Goal: Task Accomplishment & Management: Use online tool/utility

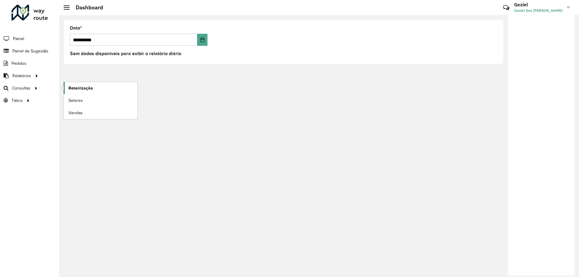
click at [84, 88] on span "Roteirização" at bounding box center [80, 88] width 24 height 6
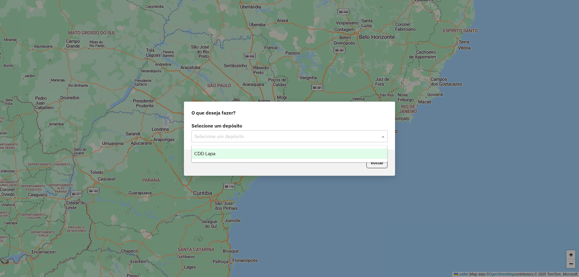
click at [282, 140] on div "Selecione um depósito" at bounding box center [290, 136] width 196 height 12
click at [244, 157] on div "CDD Lapa" at bounding box center [289, 154] width 195 height 10
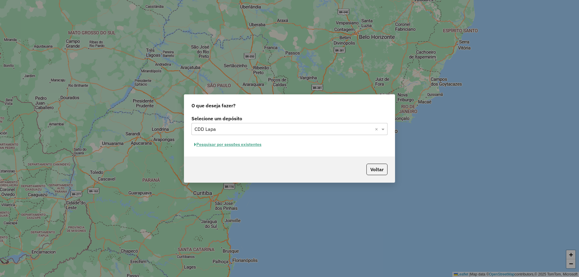
click at [245, 145] on button "Pesquisar por sessões existentes" at bounding box center [228, 144] width 73 height 9
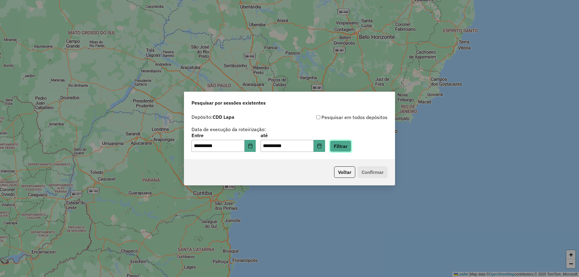
click at [351, 146] on button "Filtrar" at bounding box center [340, 146] width 21 height 11
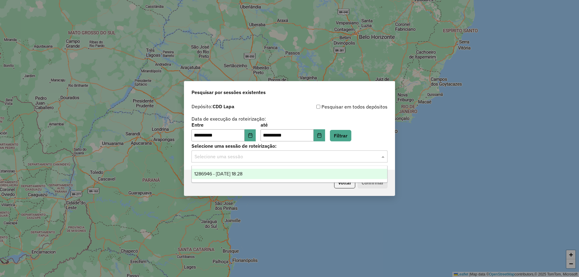
click at [279, 156] on input "text" at bounding box center [284, 156] width 178 height 7
click at [230, 176] on span "1286946 - 02/10/2025 18:28" at bounding box center [218, 173] width 48 height 5
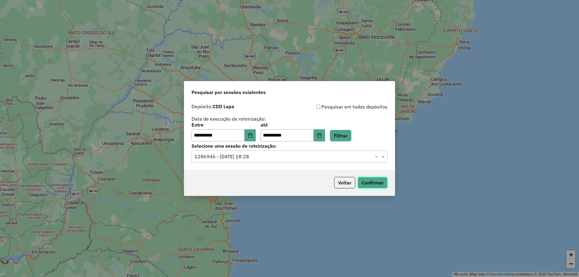
click at [375, 182] on button "Confirmar" at bounding box center [373, 182] width 30 height 11
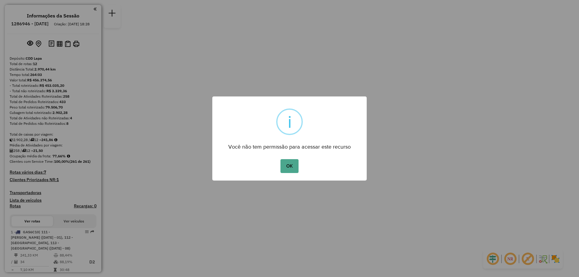
click at [281, 159] on button "OK" at bounding box center [290, 166] width 18 height 14
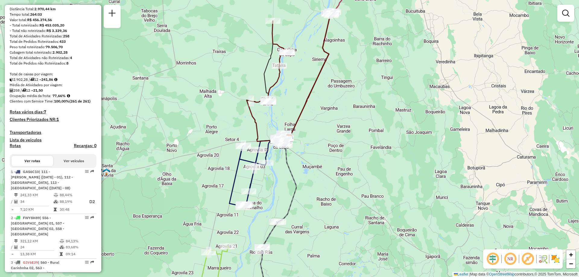
scroll to position [90, 0]
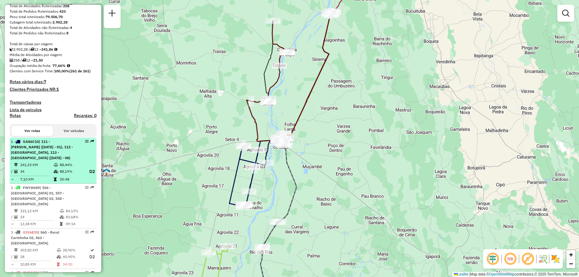
select select "**********"
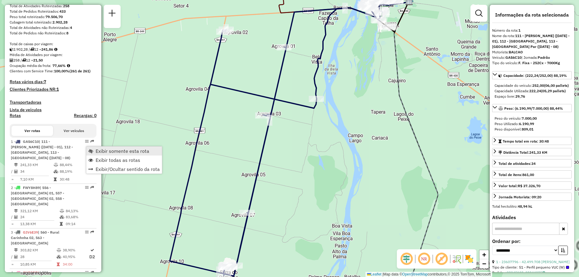
click at [105, 151] on span "Exibir somente esta rota" at bounding box center [123, 151] width 54 height 5
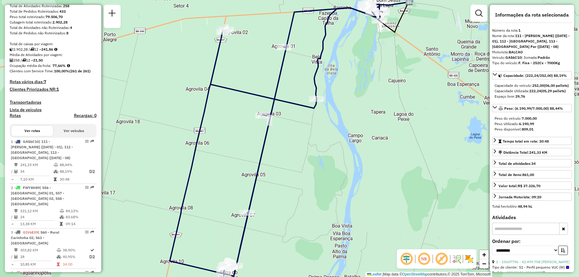
click at [427, 259] on em at bounding box center [424, 259] width 14 height 14
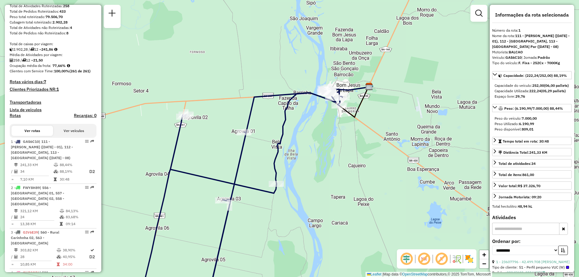
drag, startPoint x: 382, startPoint y: 61, endPoint x: 342, endPoint y: 146, distance: 94.0
click at [342, 146] on div "Janela de atendimento Grade de atendimento Capacidade Transportadoras Veículos …" at bounding box center [289, 138] width 579 height 277
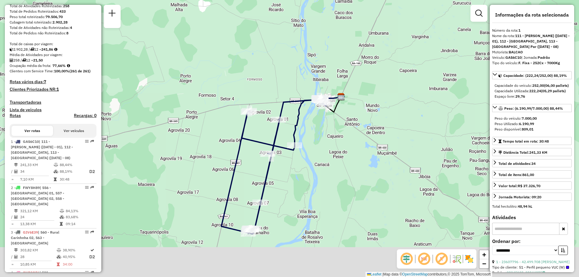
drag, startPoint x: 342, startPoint y: 200, endPoint x: 334, endPoint y: 157, distance: 44.3
click at [334, 157] on div "Janela de atendimento Grade de atendimento Capacidade Transportadoras Veículos …" at bounding box center [289, 138] width 579 height 277
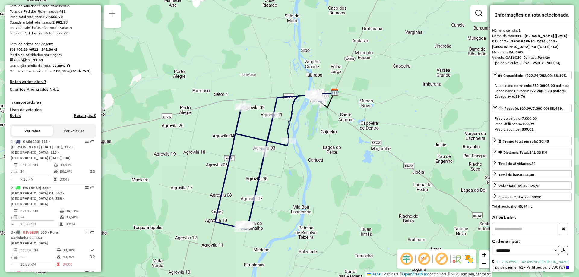
drag, startPoint x: 332, startPoint y: 144, endPoint x: 326, endPoint y: 154, distance: 11.7
click at [326, 154] on div "Janela de atendimento Grade de atendimento Capacidade Transportadoras Veículos …" at bounding box center [289, 138] width 579 height 277
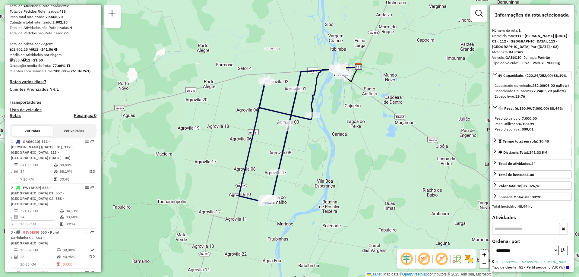
drag, startPoint x: 312, startPoint y: 150, endPoint x: 336, endPoint y: 123, distance: 36.1
click at [336, 123] on div "Janela de atendimento Grade de atendimento Capacidade Transportadoras Veículos …" at bounding box center [289, 138] width 579 height 277
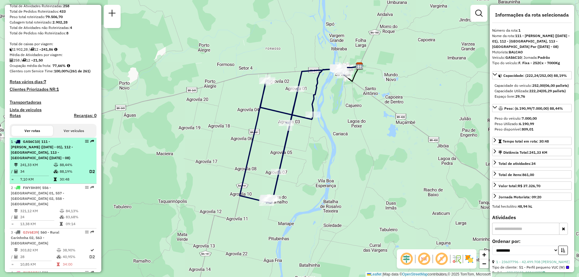
scroll to position [121, 0]
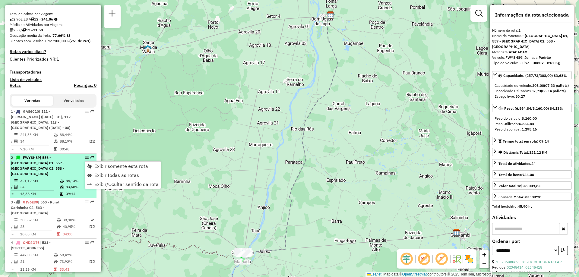
click at [64, 162] on span "| 556 - [GEOGRAPHIC_DATA] 01, 557 - [GEOGRAPHIC_DATA] 02, 558 - [GEOGRAPHIC_DAT…" at bounding box center [37, 165] width 53 height 21
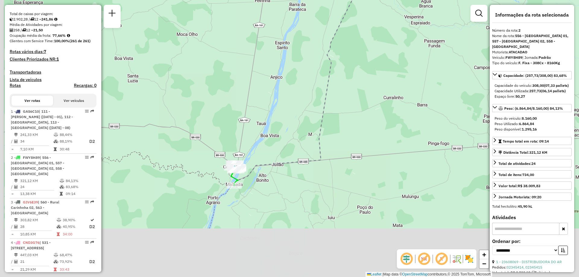
drag, startPoint x: 271, startPoint y: 244, endPoint x: 284, endPoint y: 149, distance: 95.8
click at [284, 150] on div "Janela de atendimento Grade de atendimento Capacidade Transportadoras Veículos …" at bounding box center [289, 138] width 579 height 277
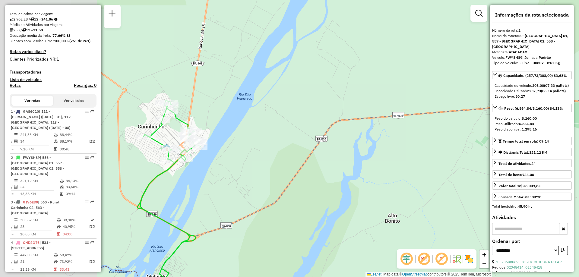
drag, startPoint x: 212, startPoint y: 174, endPoint x: 396, endPoint y: 117, distance: 192.5
click at [396, 117] on div "Janela de atendimento Grade de atendimento Capacidade Transportadoras Veículos …" at bounding box center [289, 138] width 579 height 277
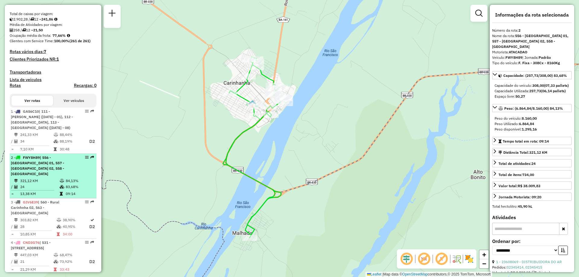
scroll to position [151, 0]
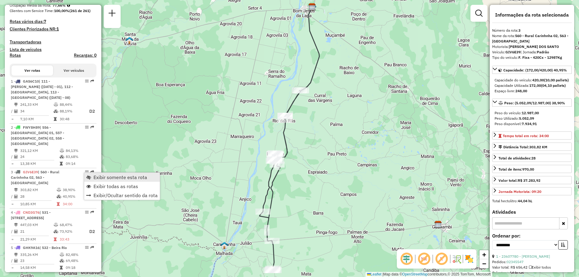
click at [102, 176] on span "Exibir somente esta rota" at bounding box center [121, 177] width 54 height 5
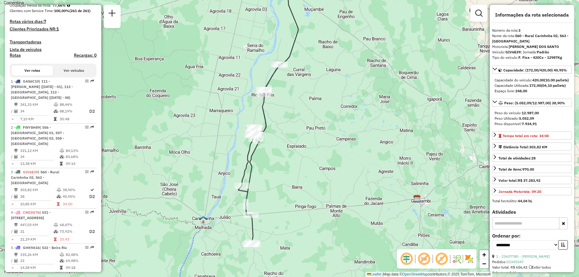
drag, startPoint x: 337, startPoint y: 170, endPoint x: 318, endPoint y: 143, distance: 33.4
click at [318, 143] on div "Janela de atendimento Grade de atendimento Capacidade Transportadoras Veículos …" at bounding box center [289, 138] width 579 height 277
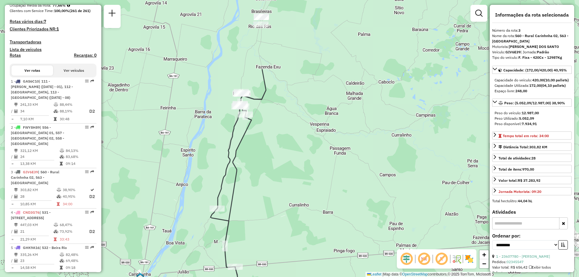
drag, startPoint x: 328, startPoint y: 94, endPoint x: 319, endPoint y: 190, distance: 97.2
click at [319, 190] on div "Janela de atendimento Grade de atendimento Capacidade Transportadoras Veículos …" at bounding box center [289, 138] width 579 height 277
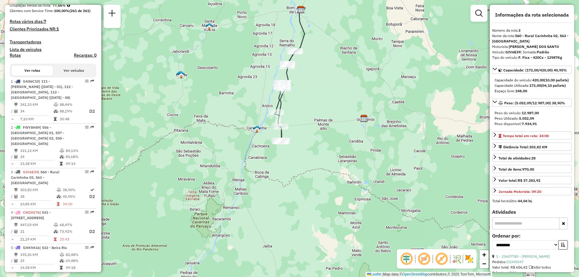
drag, startPoint x: 331, startPoint y: 153, endPoint x: 324, endPoint y: 94, distance: 59.2
click at [324, 94] on div "Janela de atendimento Grade de atendimento Capacidade Transportadoras Veículos …" at bounding box center [289, 138] width 579 height 277
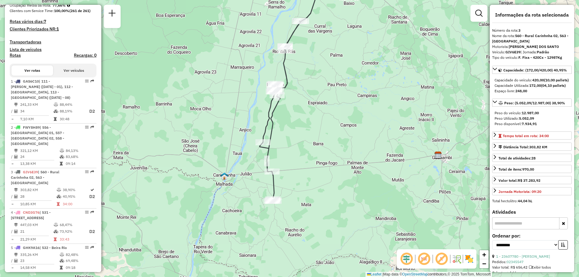
drag, startPoint x: 349, startPoint y: 148, endPoint x: 332, endPoint y: 95, distance: 56.3
click at [332, 95] on div "Janela de atendimento Grade de atendimento Capacidade Transportadoras Veículos …" at bounding box center [289, 138] width 579 height 277
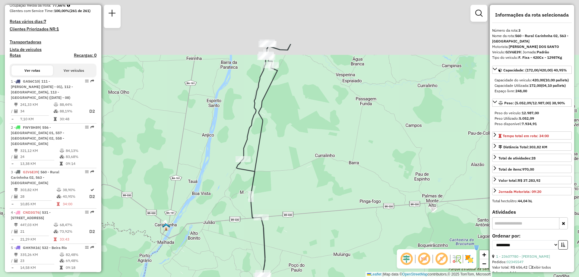
drag, startPoint x: 338, startPoint y: 88, endPoint x: 344, endPoint y: 158, distance: 69.9
click at [344, 158] on div "Janela de atendimento Grade de atendimento Capacidade Transportadoras Veículos …" at bounding box center [289, 138] width 579 height 277
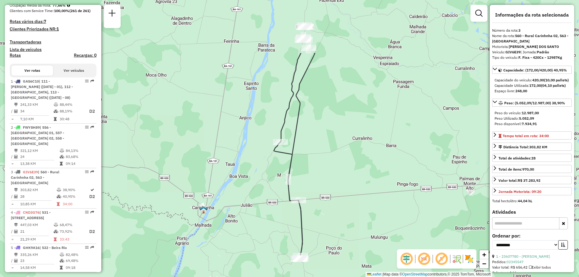
drag, startPoint x: 339, startPoint y: 61, endPoint x: 322, endPoint y: 147, distance: 88.6
click at [322, 147] on div "Janela de atendimento Grade de atendimento Capacidade Transportadoras Veículos …" at bounding box center [289, 138] width 579 height 277
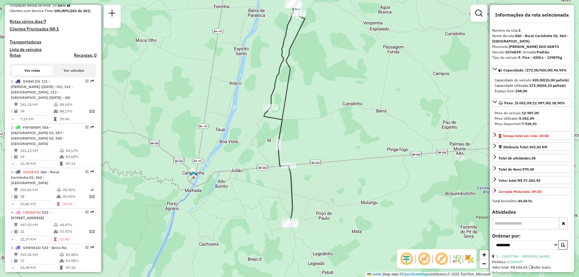
drag, startPoint x: 333, startPoint y: 221, endPoint x: 324, endPoint y: 181, distance: 41.3
click at [324, 181] on div "Janela de atendimento Grade de atendimento Capacidade Transportadoras Veículos …" at bounding box center [289, 138] width 579 height 277
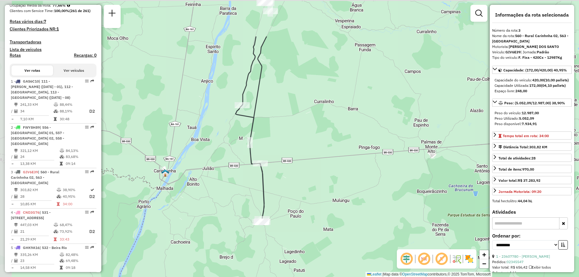
drag, startPoint x: 317, startPoint y: 164, endPoint x: 329, endPoint y: 196, distance: 33.6
click at [329, 196] on div "Janela de atendimento Grade de atendimento Capacidade Transportadoras Veículos …" at bounding box center [289, 138] width 579 height 277
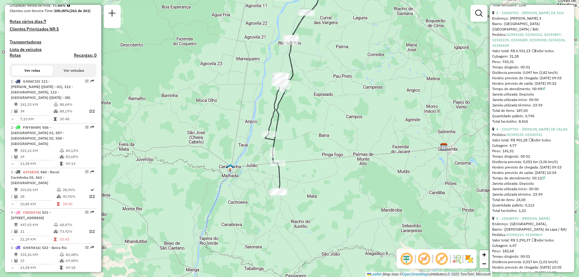
scroll to position [483, 0]
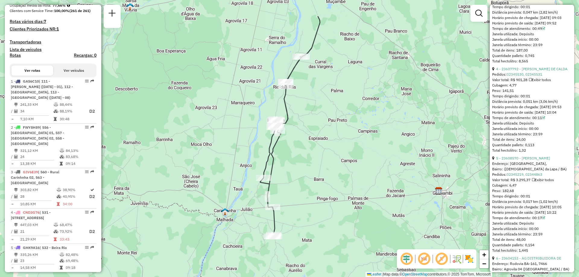
drag, startPoint x: 321, startPoint y: 111, endPoint x: 315, endPoint y: 143, distance: 33.1
click at [315, 143] on div "Janela de atendimento Grade de atendimento Capacidade Transportadoras Veículos …" at bounding box center [289, 138] width 579 height 277
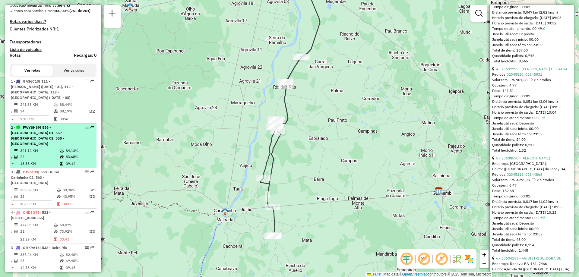
click at [46, 142] on div "2 - FWY8H89 | 556 - [GEOGRAPHIC_DATA] 01, 557 - [GEOGRAPHIC_DATA] 02, 558 - [GE…" at bounding box center [43, 136] width 64 height 22
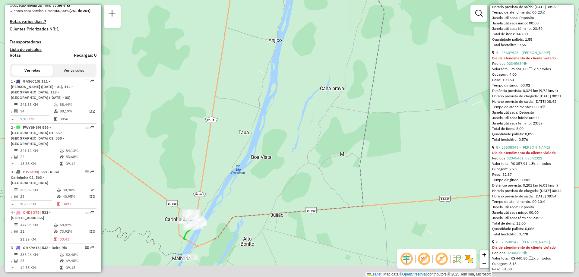
drag, startPoint x: 288, startPoint y: 219, endPoint x: 281, endPoint y: 163, distance: 56.0
click at [279, 161] on div "Janela de atendimento Grade de atendimento Capacidade Transportadoras Veículos …" at bounding box center [289, 138] width 579 height 277
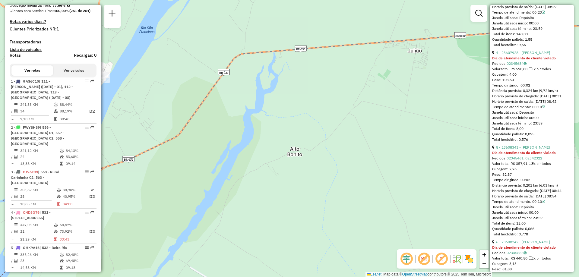
drag, startPoint x: 268, startPoint y: 249, endPoint x: 291, endPoint y: 192, distance: 62.1
click at [290, 192] on div "Janela de atendimento Grade de atendimento Capacidade Transportadoras Veículos …" at bounding box center [289, 138] width 579 height 277
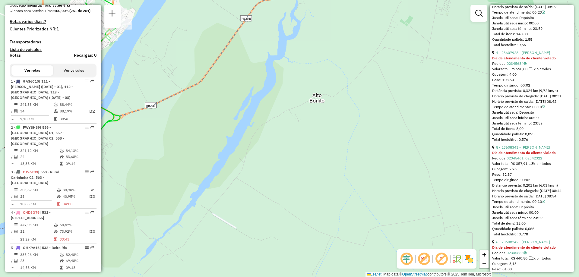
drag, startPoint x: 316, startPoint y: 230, endPoint x: 302, endPoint y: 185, distance: 47.5
click at [303, 192] on div "Janela de atendimento Grade de atendimento Capacidade Transportadoras Veículos …" at bounding box center [289, 138] width 579 height 277
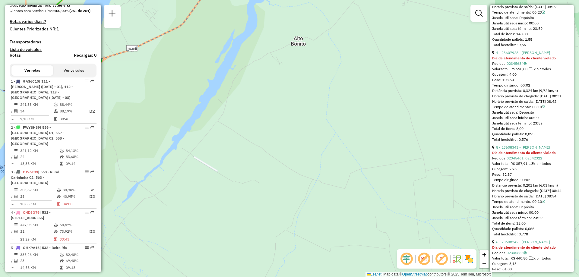
drag, startPoint x: 295, startPoint y: 262, endPoint x: 291, endPoint y: 196, distance: 66.5
click at [292, 198] on div "Janela de atendimento Grade de atendimento Capacidade Transportadoras Veículos …" at bounding box center [289, 138] width 579 height 277
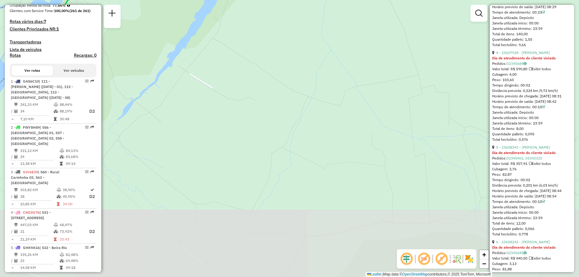
drag, startPoint x: 301, startPoint y: 225, endPoint x: 306, endPoint y: 159, distance: 66.0
click at [303, 163] on div "Janela de atendimento Grade de atendimento Capacidade Transportadoras Veículos …" at bounding box center [289, 138] width 579 height 277
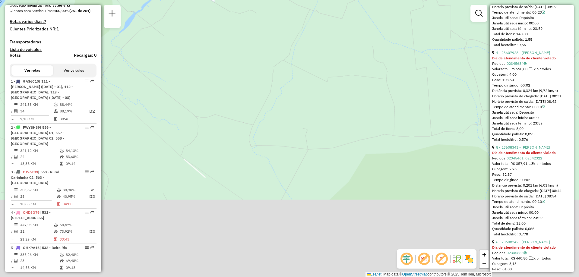
drag, startPoint x: 316, startPoint y: 233, endPoint x: 298, endPoint y: 178, distance: 57.8
click at [303, 187] on div "Janela de atendimento Grade de atendimento Capacidade Transportadoras Veículos …" at bounding box center [289, 138] width 579 height 277
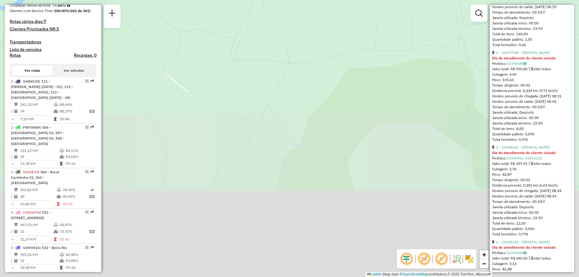
drag, startPoint x: 302, startPoint y: 173, endPoint x: 297, endPoint y: 159, distance: 15.0
click at [297, 160] on div "Janela de atendimento Grade de atendimento Capacidade Transportadoras Veículos …" at bounding box center [289, 138] width 579 height 277
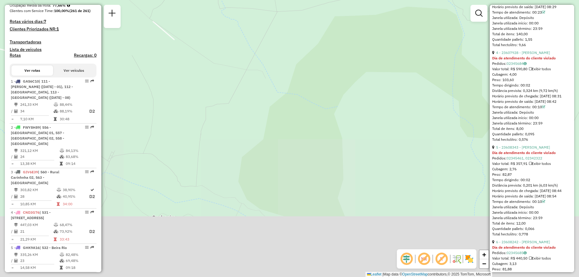
click at [310, 159] on div "Janela de atendimento Grade de atendimento Capacidade Transportadoras Veículos …" at bounding box center [289, 138] width 579 height 277
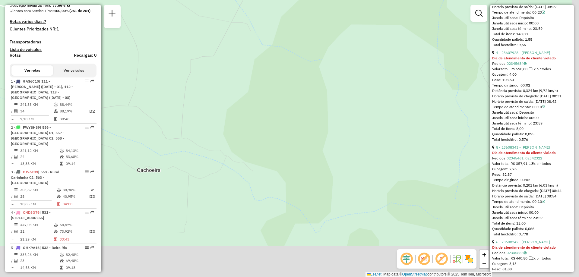
drag, startPoint x: 323, startPoint y: 177, endPoint x: 302, endPoint y: 141, distance: 42.2
click at [304, 142] on div "Janela de atendimento Grade de atendimento Capacidade Transportadoras Veículos …" at bounding box center [289, 138] width 579 height 277
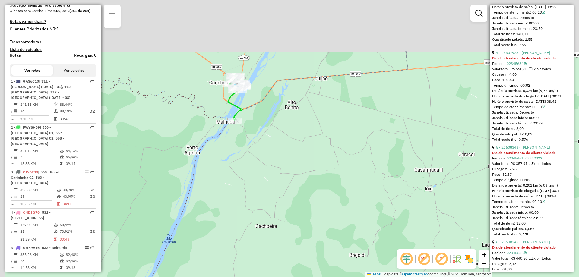
drag, startPoint x: 217, startPoint y: 53, endPoint x: 260, endPoint y: 137, distance: 94.8
click at [260, 137] on div "Janela de atendimento Grade de atendimento Capacidade Transportadoras Veículos …" at bounding box center [289, 138] width 579 height 277
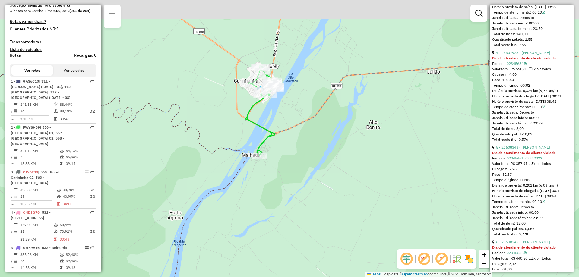
drag, startPoint x: 245, startPoint y: 73, endPoint x: 268, endPoint y: 101, distance: 36.8
click at [268, 101] on div "Janela de atendimento Grade de atendimento Capacidade Transportadoras Veículos …" at bounding box center [289, 138] width 579 height 277
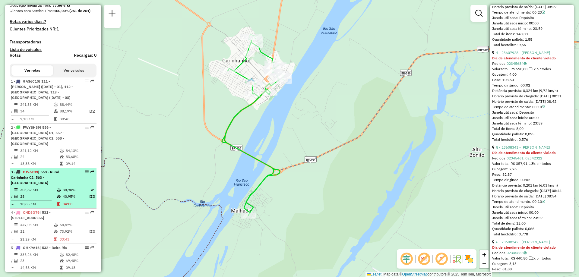
click at [42, 174] on span "| 560 - Rural Carinhnha 02, 563 - [GEOGRAPHIC_DATA]" at bounding box center [35, 177] width 49 height 15
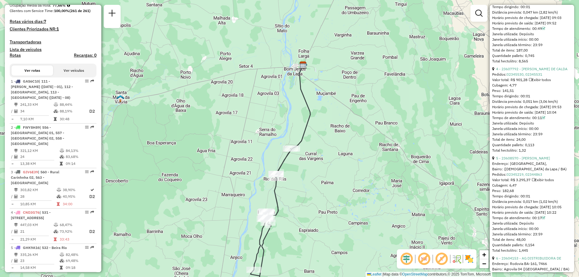
drag, startPoint x: 379, startPoint y: 116, endPoint x: 367, endPoint y: 169, distance: 53.4
click at [367, 169] on div "Janela de atendimento Grade de atendimento Capacidade Transportadoras Veículos …" at bounding box center [289, 138] width 579 height 277
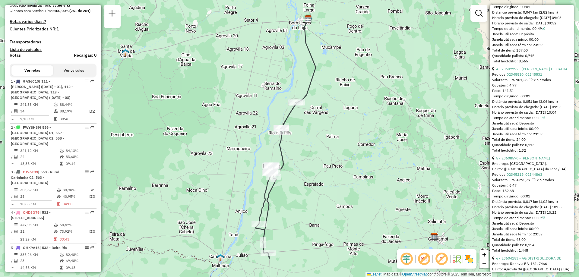
drag, startPoint x: 323, startPoint y: 242, endPoint x: 327, endPoint y: 156, distance: 86.0
click at [327, 156] on div "Janela de atendimento Grade de atendimento Capacidade Transportadoras Veículos …" at bounding box center [289, 138] width 579 height 277
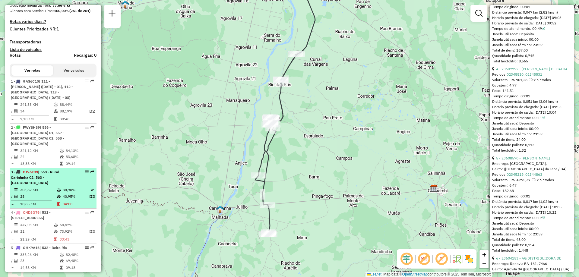
scroll to position [181, 0]
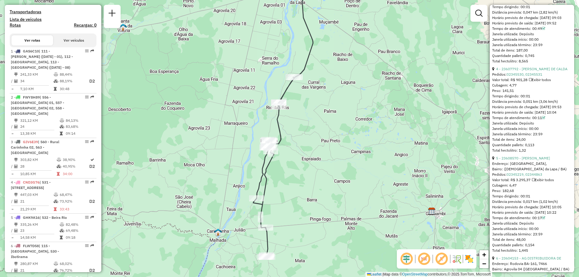
drag, startPoint x: 321, startPoint y: 147, endPoint x: 319, endPoint y: 161, distance: 14.1
click at [319, 161] on div "Janela de atendimento Grade de atendimento Capacidade Transportadoras Veículos …" at bounding box center [289, 138] width 579 height 277
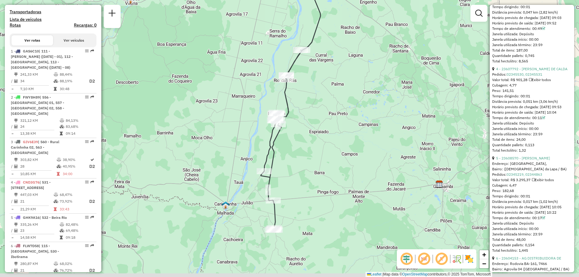
drag, startPoint x: 298, startPoint y: 218, endPoint x: 312, endPoint y: 179, distance: 41.3
click at [312, 179] on div "Janela de atendimento Grade de atendimento Capacidade Transportadoras Veículos …" at bounding box center [289, 138] width 579 height 277
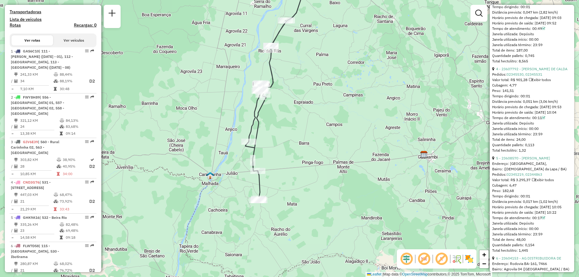
drag, startPoint x: 344, startPoint y: 49, endPoint x: 319, endPoint y: 18, distance: 40.1
click at [319, 18] on div "Janela de atendimento Grade de atendimento Capacidade Transportadoras Veículos …" at bounding box center [289, 138] width 579 height 277
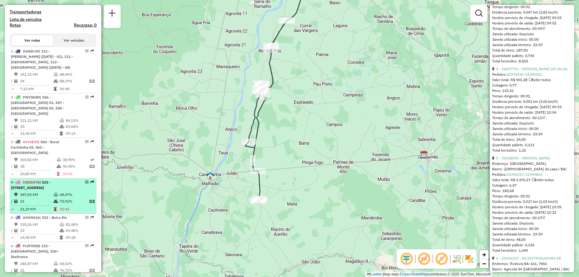
click at [41, 192] on td "447,03 KM" at bounding box center [36, 195] width 33 height 6
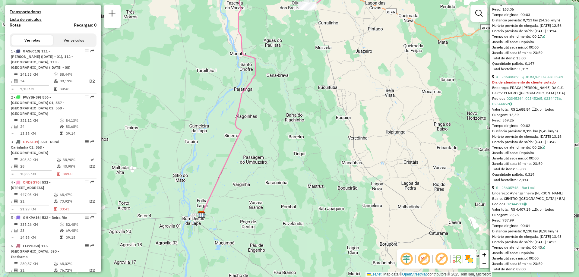
drag, startPoint x: 338, startPoint y: 186, endPoint x: 318, endPoint y: 129, distance: 60.4
click at [318, 129] on div "Janela de atendimento Grade de atendimento Capacidade Transportadoras Veículos …" at bounding box center [289, 138] width 579 height 277
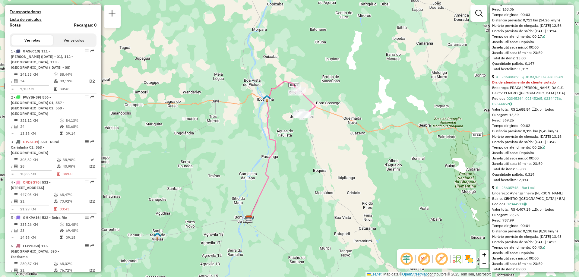
drag, startPoint x: 356, startPoint y: 118, endPoint x: 334, endPoint y: 161, distance: 48.4
click at [334, 161] on div "Janela de atendimento Grade de atendimento Capacidade Transportadoras Veículos …" at bounding box center [289, 138] width 579 height 277
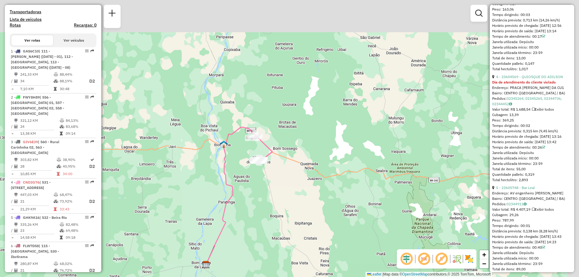
drag, startPoint x: 323, startPoint y: 152, endPoint x: 284, endPoint y: 191, distance: 55.2
click at [284, 191] on div "Janela de atendimento Grade de atendimento Capacidade Transportadoras Veículos …" at bounding box center [289, 138] width 579 height 277
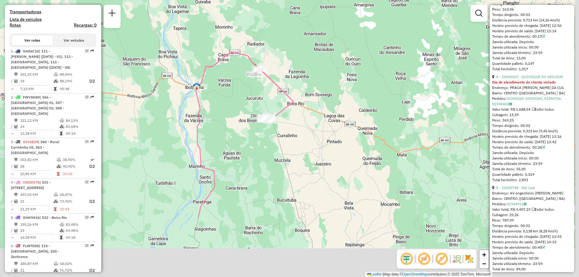
drag, startPoint x: 235, startPoint y: 227, endPoint x: 225, endPoint y: 141, distance: 86.8
click at [225, 141] on div "Janela de atendimento Grade de atendimento Capacidade Transportadoras Veículos …" at bounding box center [289, 138] width 579 height 277
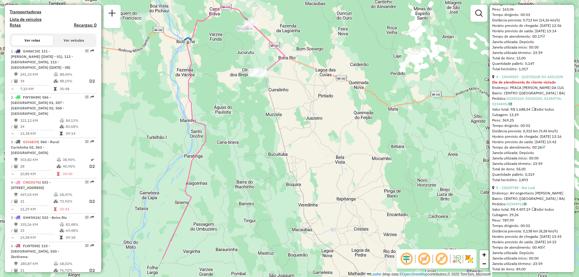
drag, startPoint x: 248, startPoint y: 195, endPoint x: 242, endPoint y: 151, distance: 45.1
click at [239, 149] on div "Janela de atendimento Grade de atendimento Capacidade Transportadoras Veículos …" at bounding box center [289, 138] width 579 height 277
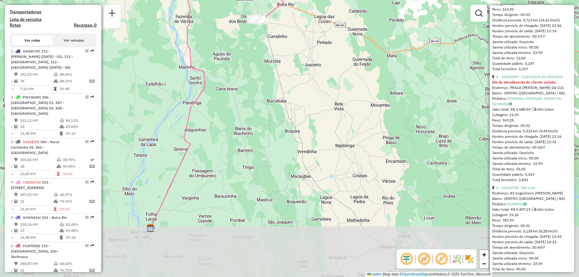
drag, startPoint x: 242, startPoint y: 209, endPoint x: 243, endPoint y: 151, distance: 57.9
click at [243, 151] on div "Janela de atendimento Grade de atendimento Capacidade Transportadoras Veículos …" at bounding box center [289, 138] width 579 height 277
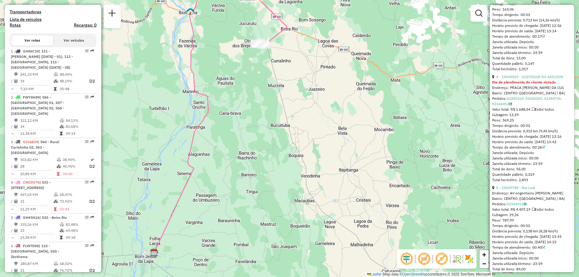
drag, startPoint x: 252, startPoint y: 93, endPoint x: 253, endPoint y: 117, distance: 24.4
click at [253, 117] on div "Janela de atendimento Grade de atendimento Capacidade Transportadoras Veículos …" at bounding box center [289, 138] width 579 height 277
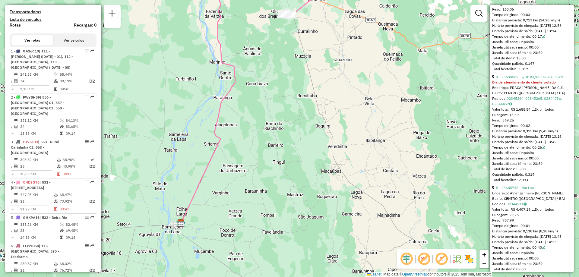
drag, startPoint x: 231, startPoint y: 200, endPoint x: 258, endPoint y: 170, distance: 40.2
click at [258, 170] on div "Janela de atendimento Grade de atendimento Capacidade Transportadoras Veículos …" at bounding box center [289, 138] width 579 height 277
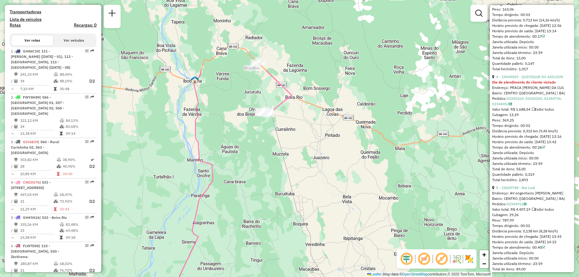
drag, startPoint x: 321, startPoint y: 79, endPoint x: 297, endPoint y: 183, distance: 106.7
click at [297, 183] on div "Janela de atendimento Grade de atendimento Capacidade Transportadoras Veículos …" at bounding box center [289, 138] width 579 height 277
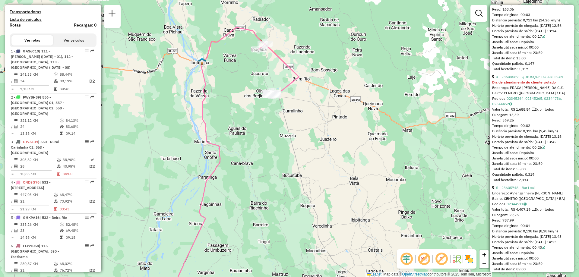
drag, startPoint x: 276, startPoint y: 199, endPoint x: 285, endPoint y: 173, distance: 27.0
click at [285, 173] on div "Janela de atendimento Grade de atendimento Capacidade Transportadoras Veículos …" at bounding box center [289, 138] width 579 height 277
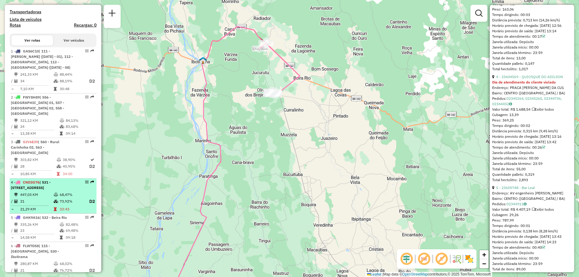
scroll to position [211, 0]
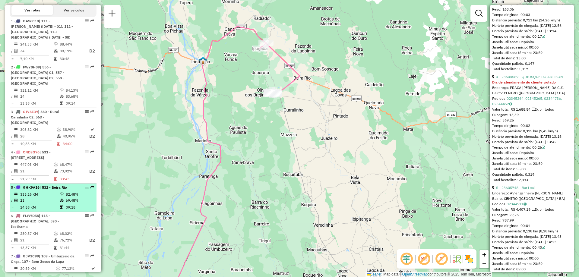
click at [37, 198] on td "23" at bounding box center [40, 201] width 40 height 6
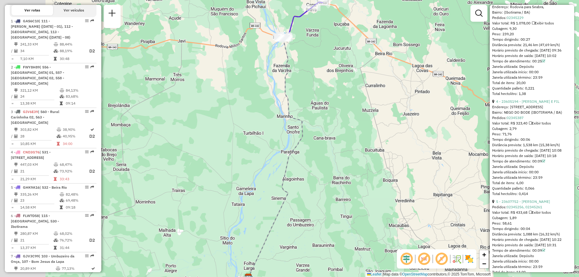
scroll to position [477, 0]
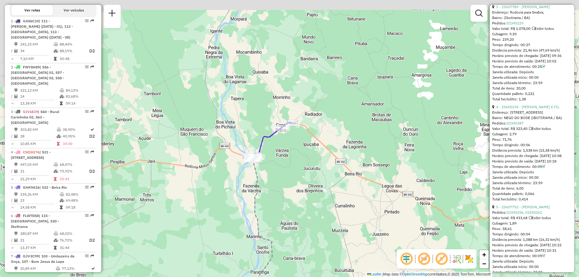
drag, startPoint x: 326, startPoint y: 56, endPoint x: 293, endPoint y: 166, distance: 115.4
click at [293, 166] on div "Janela de atendimento Grade de atendimento Capacidade Transportadoras Veículos …" at bounding box center [289, 138] width 579 height 277
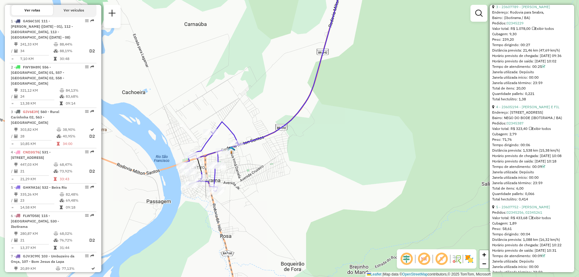
drag, startPoint x: 172, startPoint y: 157, endPoint x: 262, endPoint y: 169, distance: 90.0
click at [262, 169] on div "Janela de atendimento Grade de atendimento Capacidade Transportadoras Veículos …" at bounding box center [289, 138] width 579 height 277
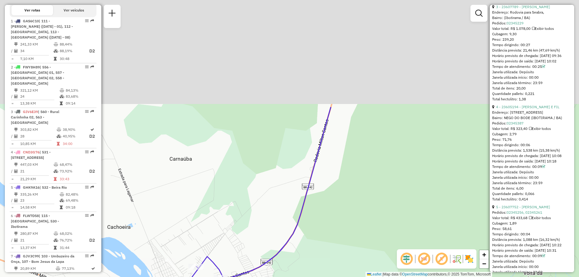
drag, startPoint x: 398, startPoint y: 89, endPoint x: 384, endPoint y: 230, distance: 141.3
click at [384, 230] on div "Janela de atendimento Grade de atendimento Capacidade Transportadoras Veículos …" at bounding box center [289, 138] width 579 height 277
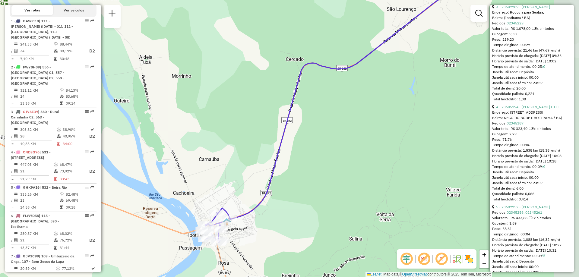
drag, startPoint x: 412, startPoint y: 214, endPoint x: 339, endPoint y: 176, distance: 82.6
click at [339, 176] on div "Janela de atendimento Grade de atendimento Capacidade Transportadoras Veículos …" at bounding box center [289, 138] width 579 height 277
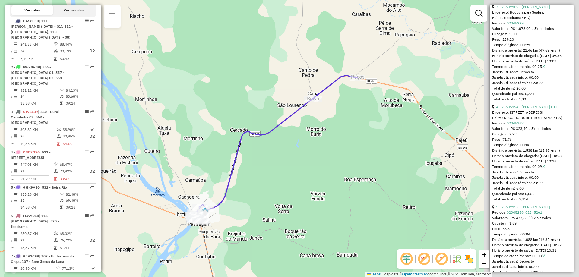
drag, startPoint x: 429, startPoint y: 191, endPoint x: 304, endPoint y: 198, distance: 125.4
click at [304, 198] on div "Janela de atendimento Grade de atendimento Capacidade Transportadoras Veículos …" at bounding box center [289, 138] width 579 height 277
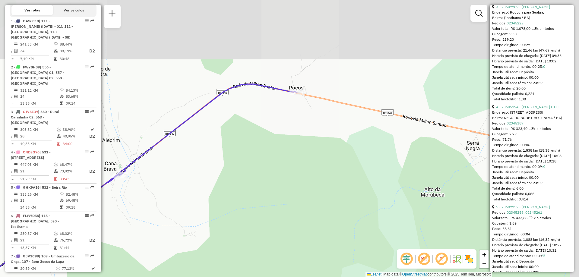
drag, startPoint x: 348, startPoint y: 56, endPoint x: 258, endPoint y: 158, distance: 135.9
click at [257, 162] on div "Janela de atendimento Grade de atendimento Capacidade Transportadoras Veículos …" at bounding box center [289, 138] width 579 height 277
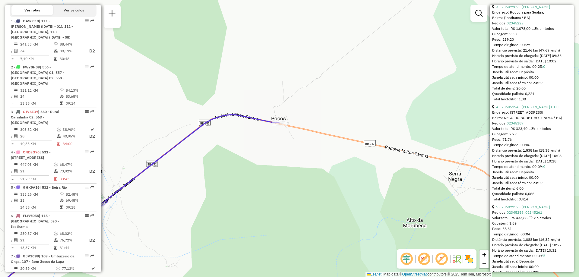
drag, startPoint x: 269, startPoint y: 122, endPoint x: 281, endPoint y: 133, distance: 15.6
click at [281, 133] on div "Janela de atendimento Grade de atendimento Capacidade Transportadoras Veículos …" at bounding box center [289, 138] width 579 height 277
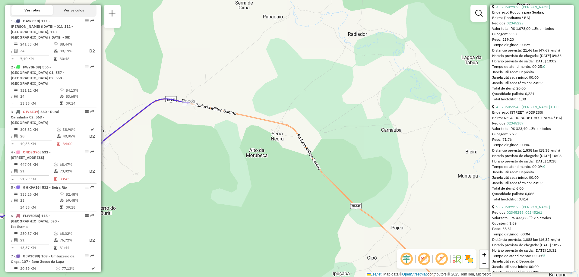
drag, startPoint x: 417, startPoint y: 181, endPoint x: 289, endPoint y: 148, distance: 132.3
click at [289, 148] on div "Janela de atendimento Grade de atendimento Capacidade Transportadoras Veículos …" at bounding box center [289, 138] width 579 height 277
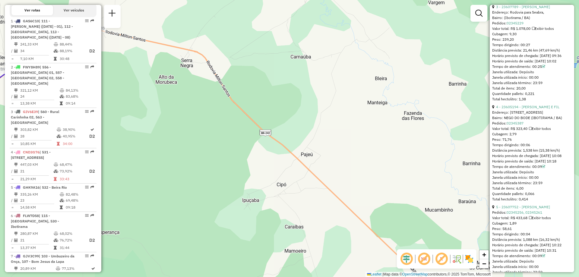
drag, startPoint x: 431, startPoint y: 195, endPoint x: 346, endPoint y: 130, distance: 107.4
click at [346, 130] on div "Janela de atendimento Grade de atendimento Capacidade Transportadoras Veículos …" at bounding box center [289, 138] width 579 height 277
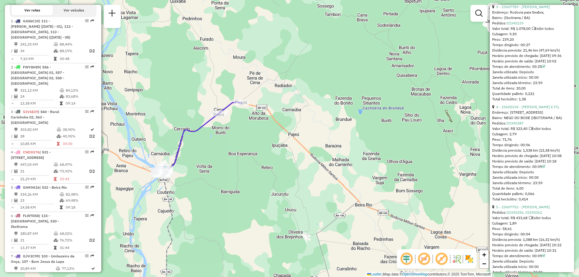
drag, startPoint x: 355, startPoint y: 182, endPoint x: 299, endPoint y: 152, distance: 63.3
click at [299, 152] on div "Janela de atendimento Grade de atendimento Capacidade Transportadoras Veículos …" at bounding box center [289, 138] width 579 height 277
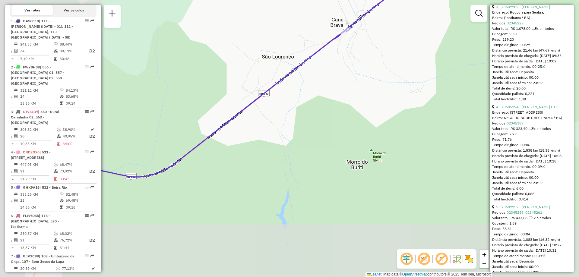
drag, startPoint x: 176, startPoint y: 163, endPoint x: 195, endPoint y: 197, distance: 39.1
click at [331, 101] on div "Janela de atendimento Grade de atendimento Capacidade Transportadoras Veículos …" at bounding box center [289, 138] width 579 height 277
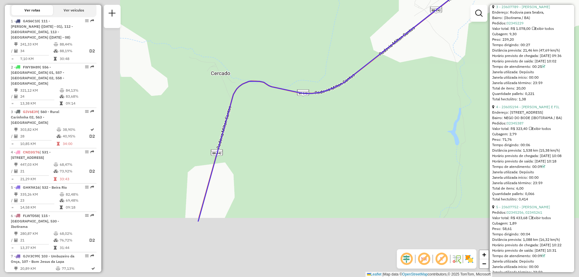
drag, startPoint x: 154, startPoint y: 220, endPoint x: 373, endPoint y: 127, distance: 238.8
click at [375, 127] on div "Janela de atendimento Grade de atendimento Capacidade Transportadoras Veículos …" at bounding box center [289, 138] width 579 height 277
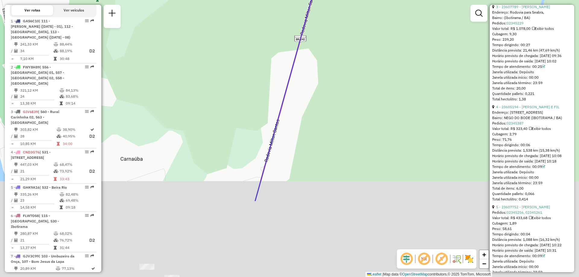
drag, startPoint x: 285, startPoint y: 195, endPoint x: 319, endPoint y: 90, distance: 110.8
click at [318, 90] on div "Janela de atendimento Grade de atendimento Capacidade Transportadoras Veículos …" at bounding box center [289, 138] width 579 height 277
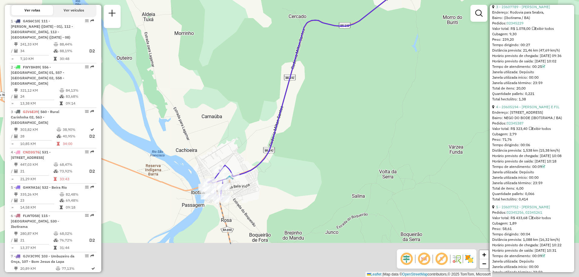
drag, startPoint x: 277, startPoint y: 241, endPoint x: 231, endPoint y: 194, distance: 65.5
click at [271, 172] on div "Janela de atendimento Grade de atendimento Capacidade Transportadoras Veículos …" at bounding box center [289, 138] width 579 height 277
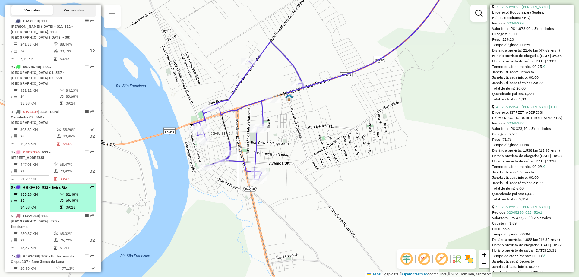
scroll to position [271, 0]
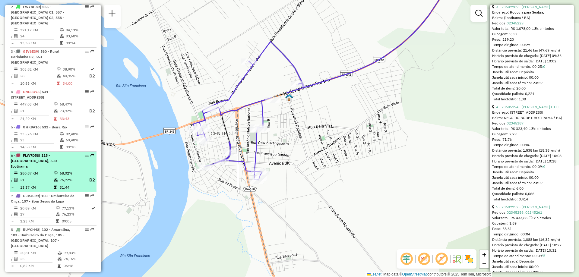
click at [33, 159] on span "| 115 - [GEOGRAPHIC_DATA], 530 - Ibotirama" at bounding box center [35, 160] width 48 height 15
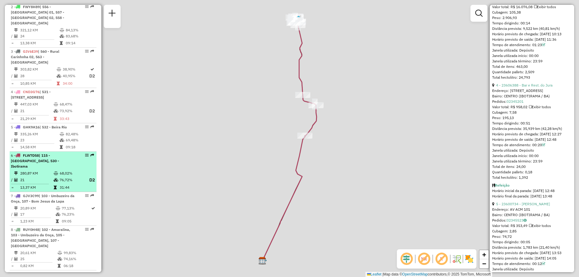
scroll to position [483, 0]
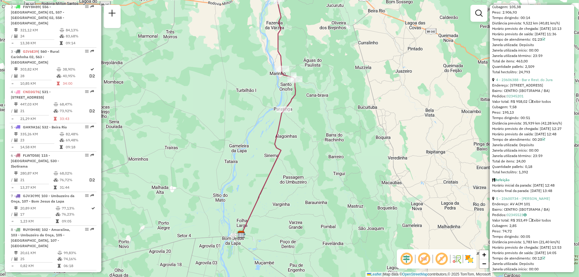
drag, startPoint x: 330, startPoint y: 207, endPoint x: 308, endPoint y: 180, distance: 34.7
click at [309, 180] on div "Janela de atendimento Grade de atendimento Capacidade Transportadoras Veículos …" at bounding box center [289, 138] width 579 height 277
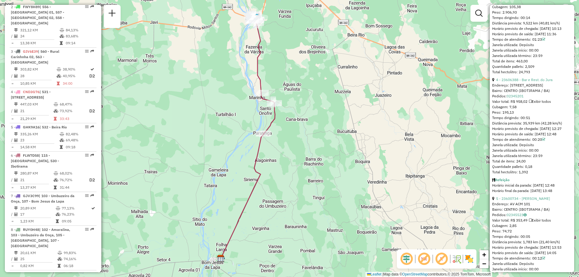
drag, startPoint x: 324, startPoint y: 126, endPoint x: 295, endPoint y: 156, distance: 40.7
click at [295, 156] on div "Janela de atendimento Grade de atendimento Capacidade Transportadoras Veículos …" at bounding box center [289, 138] width 579 height 277
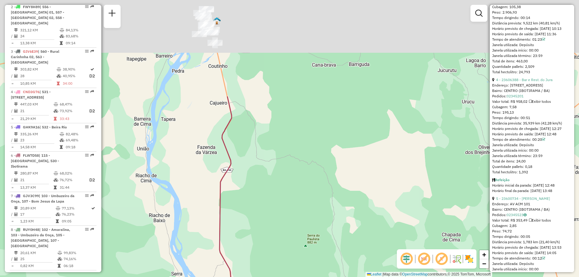
drag, startPoint x: 250, startPoint y: 76, endPoint x: 268, endPoint y: 226, distance: 150.3
click at [268, 225] on div "Janela de atendimento Grade de atendimento Capacidade Transportadoras Veículos …" at bounding box center [289, 138] width 579 height 277
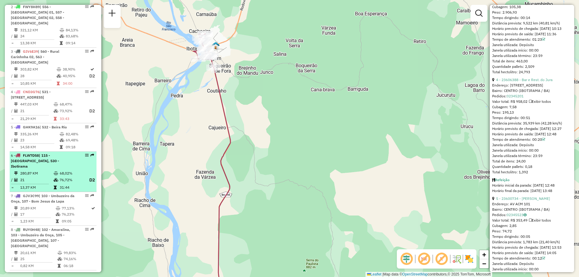
click at [40, 170] on td "280,87 KM" at bounding box center [36, 173] width 33 height 6
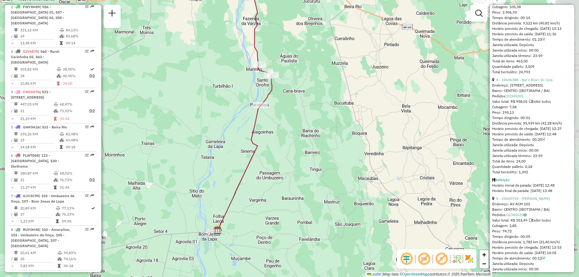
drag, startPoint x: 347, startPoint y: 194, endPoint x: 302, endPoint y: 164, distance: 53.8
click at [302, 164] on div "Janela de atendimento Grade de atendimento Capacidade Transportadoras Veículos …" at bounding box center [289, 138] width 579 height 277
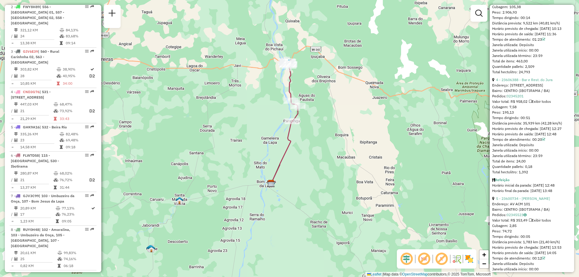
drag, startPoint x: 353, startPoint y: 67, endPoint x: 332, endPoint y: 97, distance: 36.8
click at [333, 97] on div "Janela de atendimento Grade de atendimento Capacidade Transportadoras Veículos …" at bounding box center [289, 138] width 579 height 277
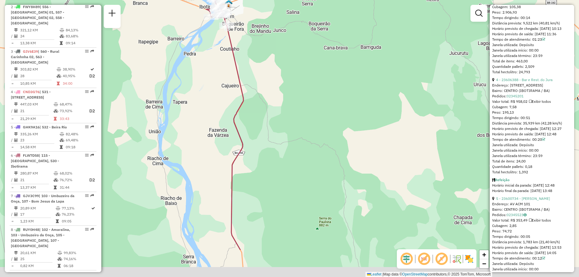
drag, startPoint x: 404, startPoint y: 166, endPoint x: 335, endPoint y: 106, distance: 91.3
click at [335, 106] on div "Janela de atendimento Grade de atendimento Capacidade Transportadoras Veículos …" at bounding box center [289, 138] width 579 height 277
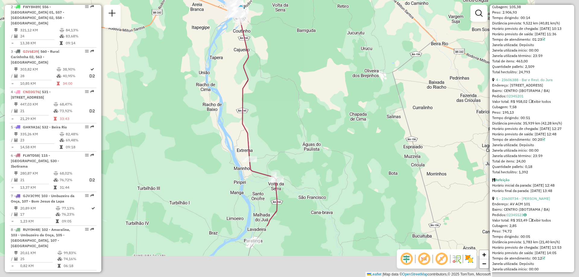
drag, startPoint x: 355, startPoint y: 219, endPoint x: 304, endPoint y: 132, distance: 99.9
click at [304, 132] on div "Janela de atendimento Grade de atendimento Capacidade Transportadoras Veículos …" at bounding box center [289, 138] width 579 height 277
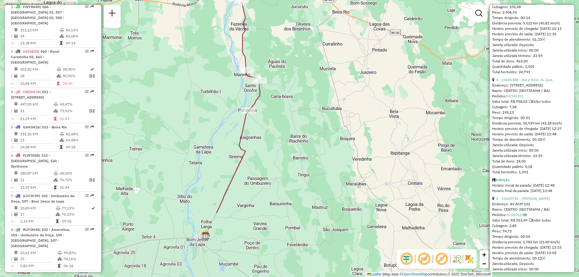
drag, startPoint x: 341, startPoint y: 208, endPoint x: 308, endPoint y: 117, distance: 97.6
click at [308, 117] on div "Janela de atendimento Grade de atendimento Capacidade Transportadoras Veículos …" at bounding box center [289, 138] width 579 height 277
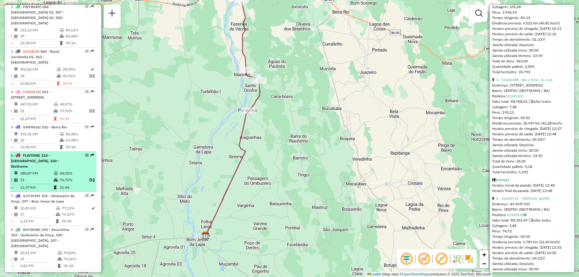
click at [38, 159] on div "6 - FLW7D58 | 115 - Paratinga, 530 - [GEOGRAPHIC_DATA]" at bounding box center [43, 161] width 64 height 16
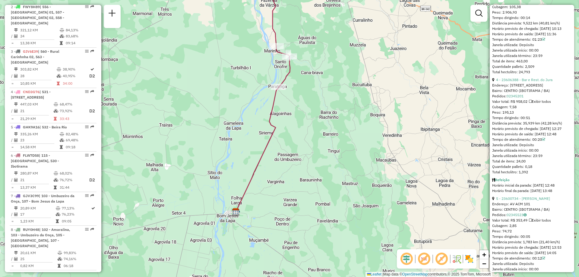
drag, startPoint x: 393, startPoint y: 200, endPoint x: 367, endPoint y: 151, distance: 55.3
click at [367, 151] on div "Janela de atendimento Grade de atendimento Capacidade Transportadoras Veículos …" at bounding box center [289, 138] width 579 height 277
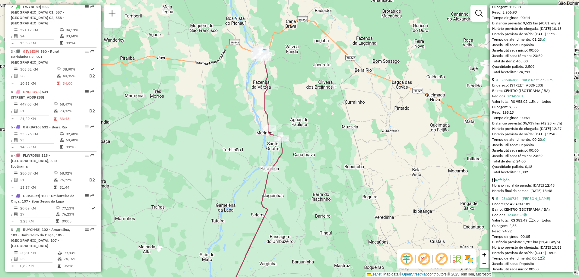
drag, startPoint x: 320, startPoint y: 81, endPoint x: 310, endPoint y: 163, distance: 83.3
click at [310, 163] on div "Janela de atendimento Grade de atendimento Capacidade Transportadoras Veículos …" at bounding box center [289, 138] width 579 height 277
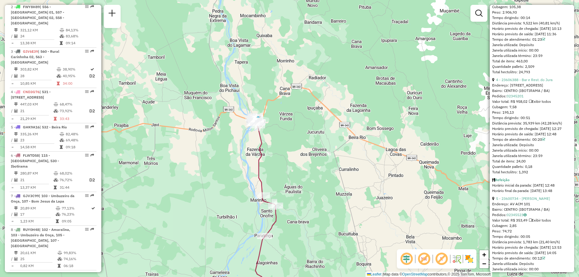
drag, startPoint x: 309, startPoint y: 114, endPoint x: 304, endPoint y: 185, distance: 70.5
click at [306, 185] on div "Janela de atendimento Grade de atendimento Capacidade Transportadoras Veículos …" at bounding box center [289, 138] width 579 height 277
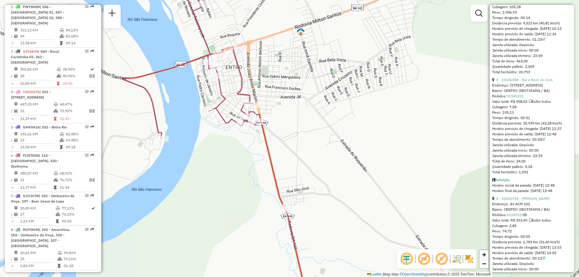
drag, startPoint x: 188, startPoint y: 172, endPoint x: 233, endPoint y: 155, distance: 48.3
click at [233, 155] on div "Janela de atendimento Grade de atendimento Capacidade Transportadoras Veículos …" at bounding box center [289, 138] width 579 height 277
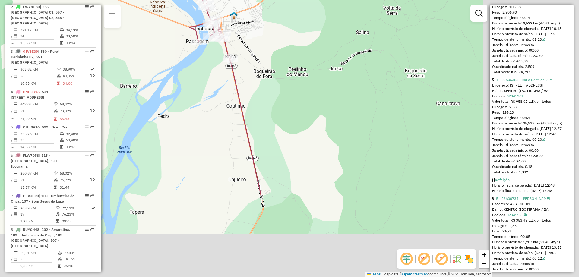
drag, startPoint x: 330, startPoint y: 233, endPoint x: 200, endPoint y: 92, distance: 191.6
click at [200, 93] on div "Janela de atendimento Grade de atendimento Capacidade Transportadoras Veículos …" at bounding box center [289, 138] width 579 height 277
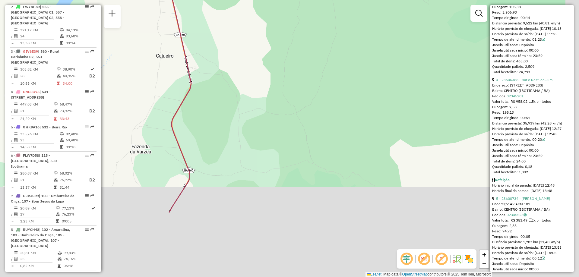
drag, startPoint x: 306, startPoint y: 210, endPoint x: 240, endPoint y: 68, distance: 156.7
click at [240, 68] on div "Janela de atendimento Grade de atendimento Capacidade Transportadoras Veículos …" at bounding box center [289, 138] width 579 height 277
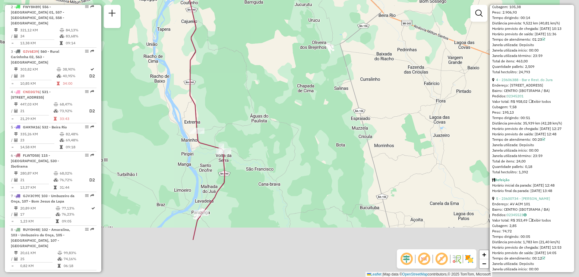
drag, startPoint x: 283, startPoint y: 184, endPoint x: 265, endPoint y: 147, distance: 41.3
click at [265, 147] on div "Janela de atendimento Grade de atendimento Capacidade Transportadoras Veículos …" at bounding box center [289, 138] width 579 height 277
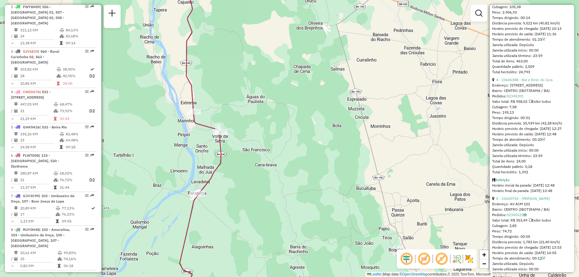
drag, startPoint x: 239, startPoint y: 212, endPoint x: 239, endPoint y: 200, distance: 12.1
click at [239, 200] on div "Janela de atendimento Grade de atendimento Capacidade Transportadoras Veículos …" at bounding box center [289, 138] width 579 height 277
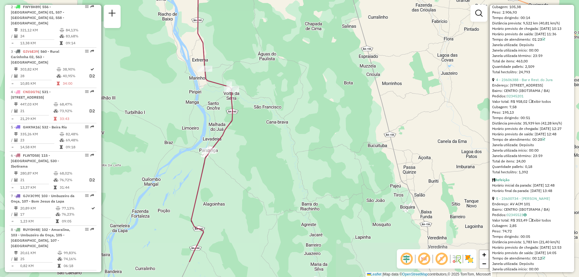
drag, startPoint x: 243, startPoint y: 249, endPoint x: 256, endPoint y: 212, distance: 39.7
click at [257, 211] on div "Janela de atendimento Grade de atendimento Capacidade Transportadoras Veículos …" at bounding box center [289, 138] width 579 height 277
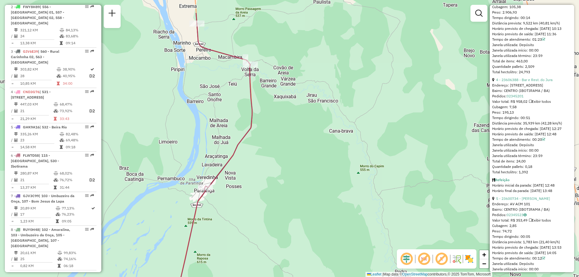
drag, startPoint x: 260, startPoint y: 33, endPoint x: 260, endPoint y: 75, distance: 42.5
click at [264, 75] on div "Janela de atendimento Grade de atendimento Capacidade Transportadoras Veículos …" at bounding box center [289, 138] width 579 height 277
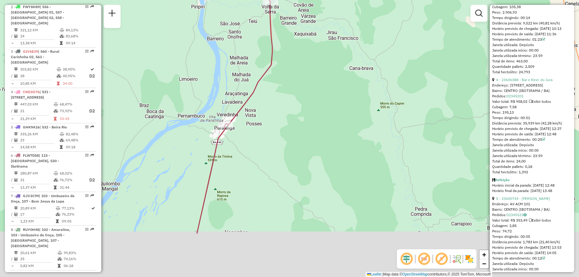
drag, startPoint x: 268, startPoint y: 198, endPoint x: 290, endPoint y: 108, distance: 92.8
click at [290, 108] on div "Janela de atendimento Grade de atendimento Capacidade Transportadoras Veículos …" at bounding box center [289, 138] width 579 height 277
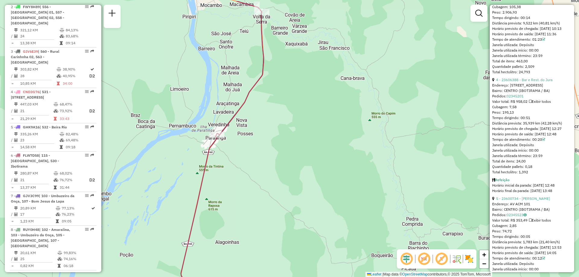
drag, startPoint x: 263, startPoint y: 219, endPoint x: 248, endPoint y: 248, distance: 32.9
click at [248, 248] on div "Janela de atendimento Grade de atendimento Capacidade Transportadoras Veículos …" at bounding box center [289, 138] width 579 height 277
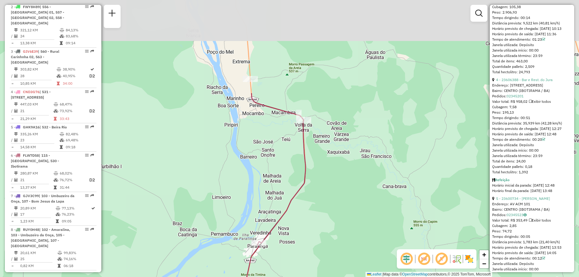
drag, startPoint x: 377, startPoint y: 108, endPoint x: 324, endPoint y: 221, distance: 124.8
click at [331, 232] on div "Janela de atendimento Grade de atendimento Capacidade Transportadoras Veículos …" at bounding box center [289, 138] width 579 height 277
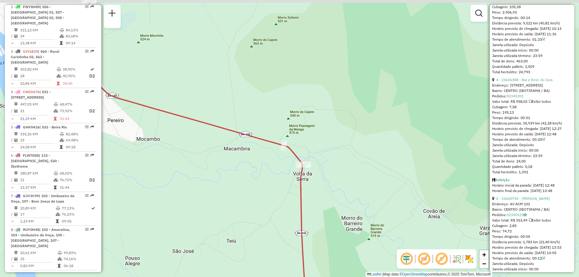
drag, startPoint x: 218, startPoint y: 112, endPoint x: 254, endPoint y: 160, distance: 59.9
click at [254, 160] on div "Janela de atendimento Grade de atendimento Capacidade Transportadoras Veículos …" at bounding box center [289, 138] width 579 height 277
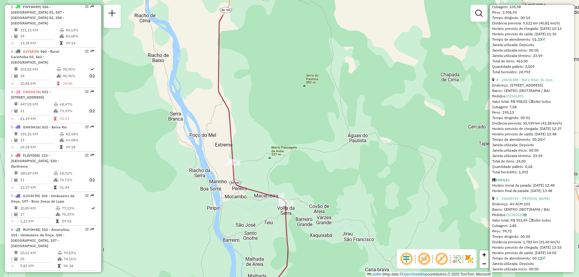
drag, startPoint x: 268, startPoint y: 127, endPoint x: 289, endPoint y: 170, distance: 47.9
click at [289, 170] on div "Janela de atendimento Grade de atendimento Capacidade Transportadoras Veículos …" at bounding box center [289, 138] width 579 height 277
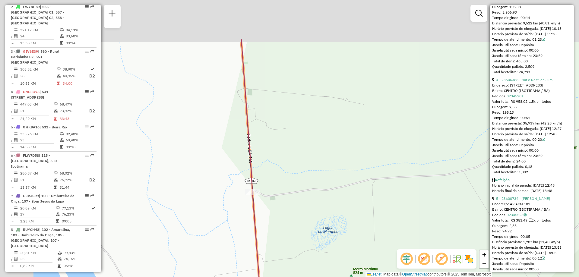
drag, startPoint x: 222, startPoint y: 136, endPoint x: 285, endPoint y: 202, distance: 91.1
click at [286, 203] on div "Janela de atendimento Grade de atendimento Capacidade Transportadoras Veículos …" at bounding box center [289, 138] width 579 height 277
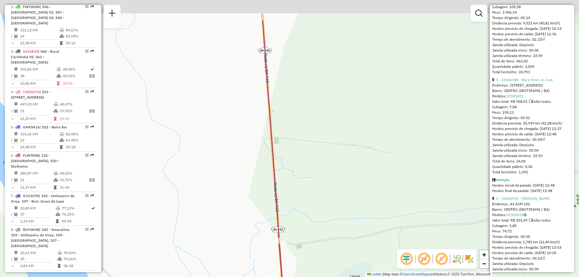
drag, startPoint x: 329, startPoint y: 100, endPoint x: 359, endPoint y: 172, distance: 78.3
click at [362, 172] on div "Janela de atendimento Grade de atendimento Capacidade Transportadoras Veículos …" at bounding box center [289, 138] width 579 height 277
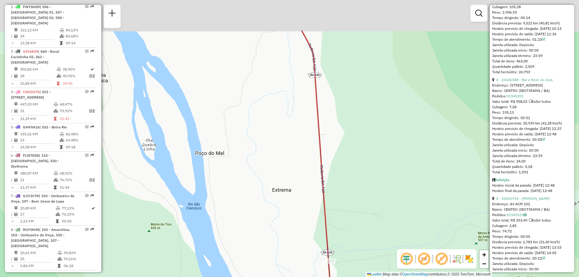
drag, startPoint x: 368, startPoint y: 150, endPoint x: 372, endPoint y: 183, distance: 33.4
click at [372, 183] on div "Janela de atendimento Grade de atendimento Capacidade Transportadoras Veículos …" at bounding box center [289, 138] width 579 height 277
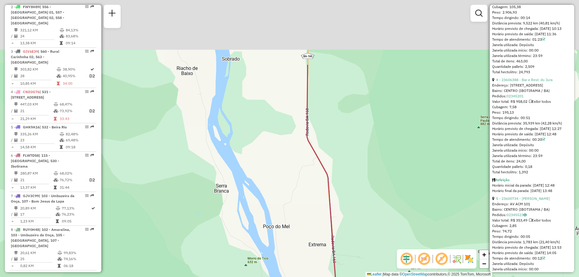
drag, startPoint x: 349, startPoint y: 58, endPoint x: 338, endPoint y: 161, distance: 103.5
click at [341, 166] on div "Janela de atendimento Grade de atendimento Capacidade Transportadoras Veículos …" at bounding box center [289, 138] width 579 height 277
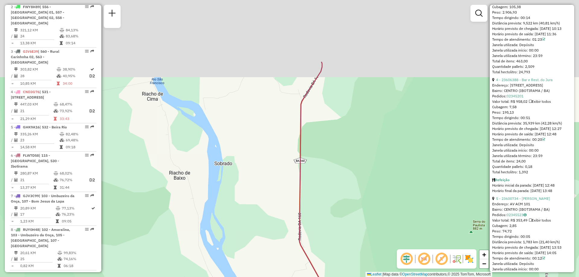
drag, startPoint x: 343, startPoint y: 101, endPoint x: 338, endPoint y: 191, distance: 90.3
click at [338, 191] on div "Janela de atendimento Grade de atendimento Capacidade Transportadoras Veículos …" at bounding box center [289, 138] width 579 height 277
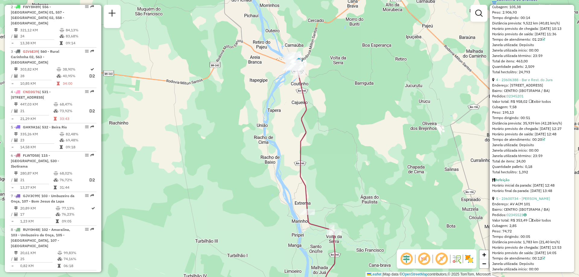
drag, startPoint x: 382, startPoint y: 207, endPoint x: 343, endPoint y: 176, distance: 49.6
click at [343, 176] on div "Janela de atendimento Grade de atendimento Capacidade Transportadoras Veículos …" at bounding box center [289, 138] width 579 height 277
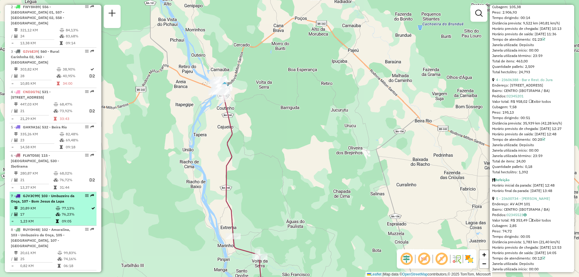
click at [27, 194] on span "| 103 - Umbuzeiro da Onça, 107 - Bom Jesus da Lapa" at bounding box center [43, 199] width 64 height 10
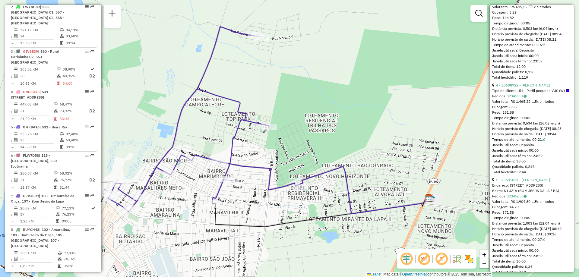
drag, startPoint x: 340, startPoint y: 224, endPoint x: 316, endPoint y: 214, distance: 25.8
click at [316, 214] on div "Janela de atendimento Grade de atendimento Capacidade Transportadoras Veículos …" at bounding box center [289, 138] width 579 height 277
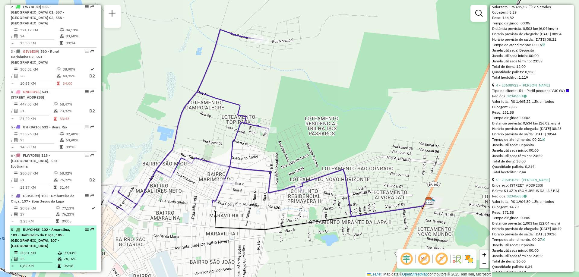
scroll to position [302, 0]
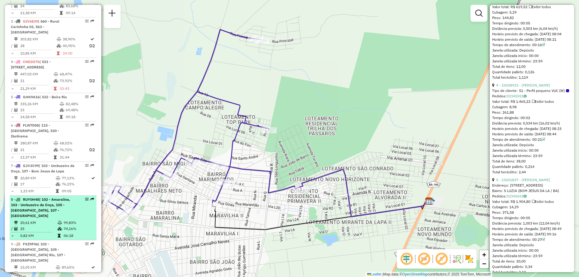
click at [42, 208] on div "8 - RUY0H48 | 102 - Amaralina, 103 - Umbuzeiro da Onça, 105 - [GEOGRAPHIC_DATA]…" at bounding box center [43, 208] width 64 height 22
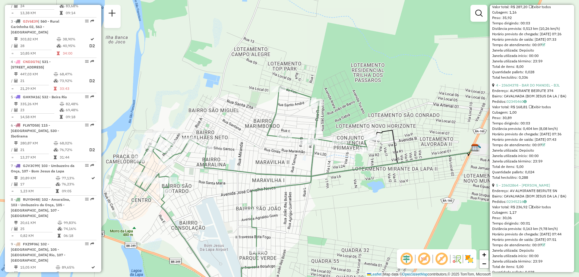
drag, startPoint x: 332, startPoint y: 179, endPoint x: 347, endPoint y: 230, distance: 52.8
click at [347, 230] on div "Janela de atendimento Grade de atendimento Capacidade Transportadoras Veículos …" at bounding box center [289, 138] width 579 height 277
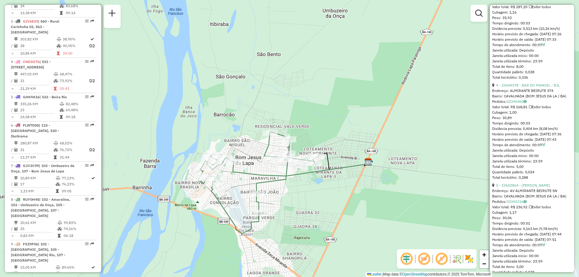
drag, startPoint x: 321, startPoint y: 208, endPoint x: 285, endPoint y: 195, distance: 37.9
click at [288, 198] on div "Janela de atendimento Grade de atendimento Capacidade Transportadoras Veículos …" at bounding box center [289, 138] width 579 height 277
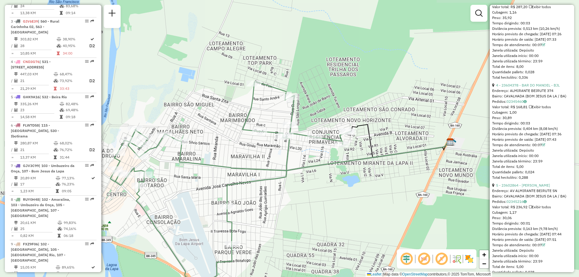
drag, startPoint x: 246, startPoint y: 200, endPoint x: 277, endPoint y: 218, distance: 35.5
click at [277, 218] on div "Janela de atendimento Grade de atendimento Capacidade Transportadoras Veículos …" at bounding box center [289, 138] width 579 height 277
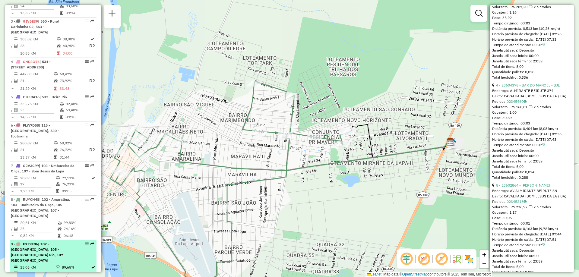
scroll to position [332, 0]
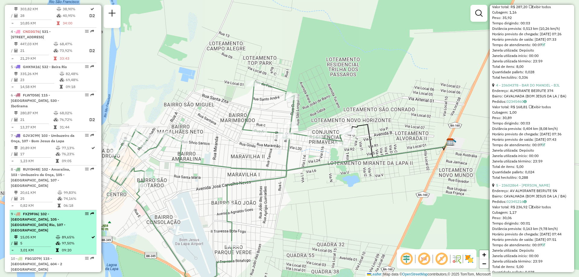
click at [37, 212] on span "| 102 - [GEOGRAPHIC_DATA], 105 - [GEOGRAPHIC_DATA] Rio, 107 - [GEOGRAPHIC_DATA]" at bounding box center [38, 222] width 55 height 21
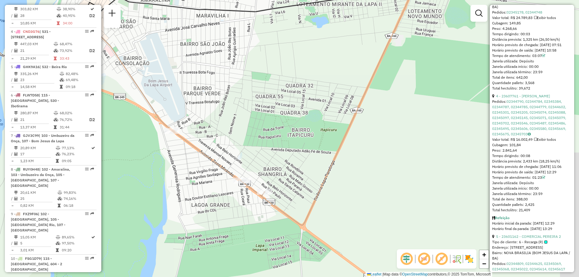
drag, startPoint x: 357, startPoint y: 152, endPoint x: 314, endPoint y: 115, distance: 56.9
click at [314, 115] on div "Janela de atendimento Grade de atendimento Capacidade Transportadoras Veículos …" at bounding box center [289, 138] width 579 height 277
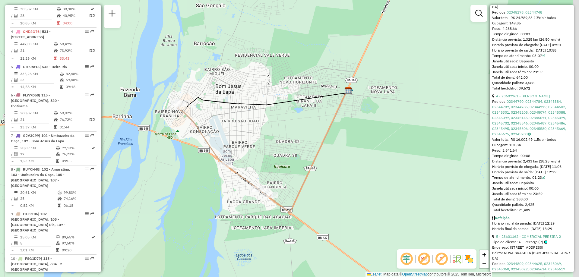
drag, startPoint x: 313, startPoint y: 139, endPoint x: 286, endPoint y: 161, distance: 34.5
click at [286, 161] on div "Janela de atendimento Grade de atendimento Capacidade Transportadoras Veículos …" at bounding box center [289, 138] width 579 height 277
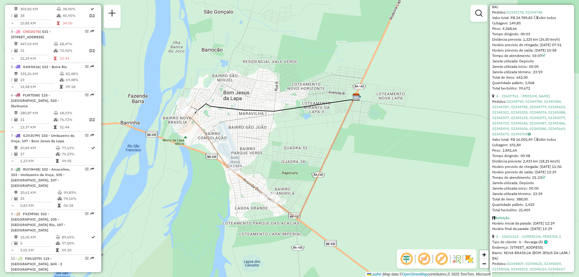
drag, startPoint x: 316, startPoint y: 193, endPoint x: 297, endPoint y: 182, distance: 22.6
click at [297, 182] on div "Janela de atendimento Grade de atendimento Capacidade Transportadoras Veículos …" at bounding box center [289, 138] width 579 height 277
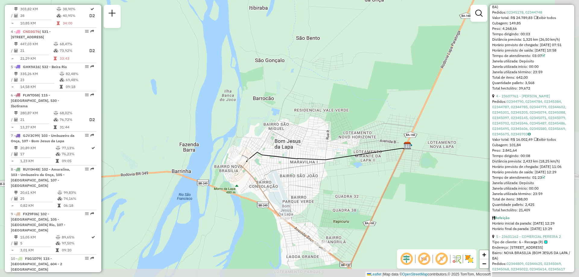
drag, startPoint x: 328, startPoint y: 206, endPoint x: 297, endPoint y: 186, distance: 36.6
click at [297, 186] on div "Janela de atendimento Grade de atendimento Capacidade Transportadoras Veículos …" at bounding box center [289, 138] width 579 height 277
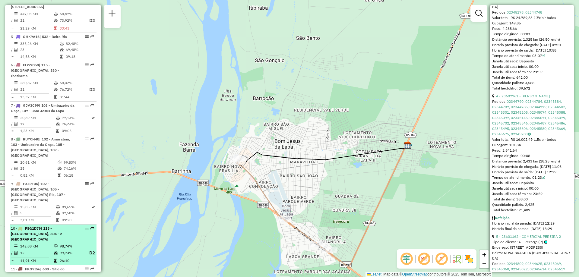
scroll to position [392, 0]
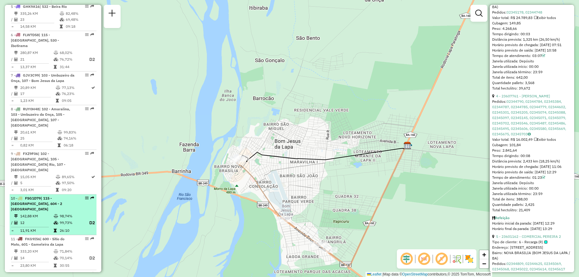
click at [33, 213] on td "142,88 KM" at bounding box center [36, 216] width 33 height 6
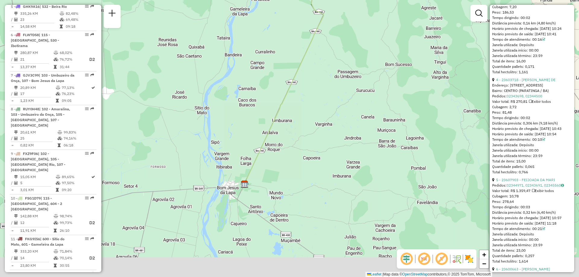
drag, startPoint x: 348, startPoint y: 225, endPoint x: 347, endPoint y: 140, distance: 85.4
click at [347, 140] on div "Janela de atendimento Grade de atendimento Capacidade Transportadoras Veículos …" at bounding box center [289, 138] width 579 height 277
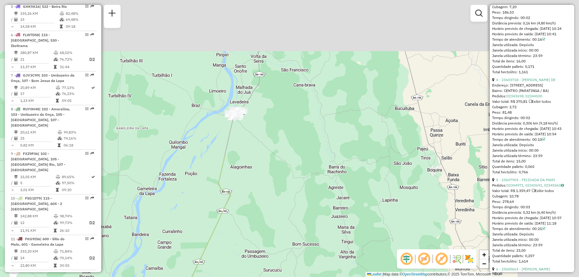
drag, startPoint x: 370, startPoint y: 93, endPoint x: 269, endPoint y: 251, distance: 188.1
click at [275, 273] on div "Janela de atendimento Grade de atendimento Capacidade Transportadoras Veículos …" at bounding box center [289, 138] width 579 height 277
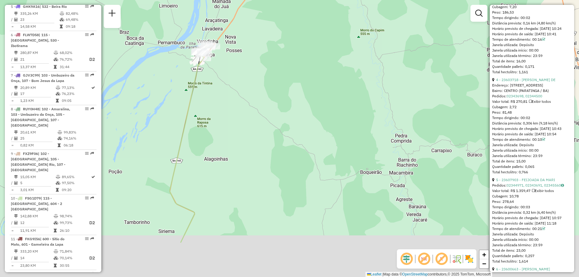
drag, startPoint x: 313, startPoint y: 225, endPoint x: 308, endPoint y: 163, distance: 62.3
click at [308, 163] on div "Janela de atendimento Grade de atendimento Capacidade Transportadoras Veículos …" at bounding box center [289, 138] width 579 height 277
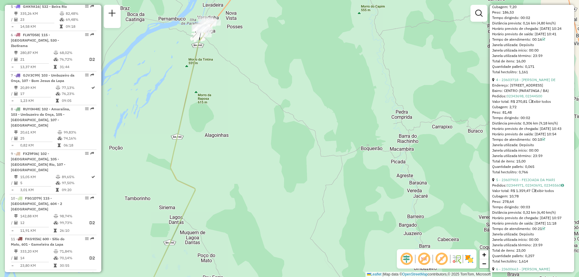
drag, startPoint x: 252, startPoint y: 233, endPoint x: 261, endPoint y: 172, distance: 62.5
click at [261, 172] on div "Janela de atendimento Grade de atendimento Capacidade Transportadoras Veículos …" at bounding box center [289, 138] width 579 height 277
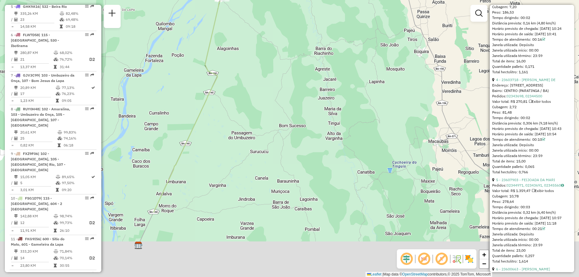
drag, startPoint x: 262, startPoint y: 175, endPoint x: 249, endPoint y: 82, distance: 93.3
click at [249, 82] on div "Janela de atendimento Grade de atendimento Capacidade Transportadoras Veículos …" at bounding box center [289, 138] width 579 height 277
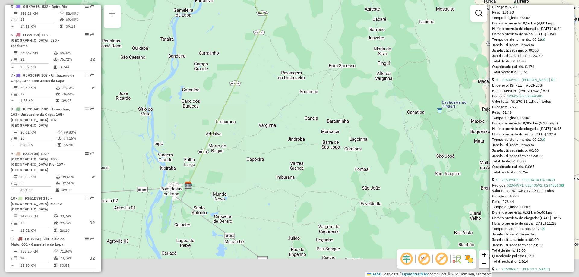
drag, startPoint x: 260, startPoint y: 186, endPoint x: 309, endPoint y: 133, distance: 71.7
click at [309, 133] on div "Janela de atendimento Grade de atendimento Capacidade Transportadoras Veículos …" at bounding box center [289, 138] width 579 height 277
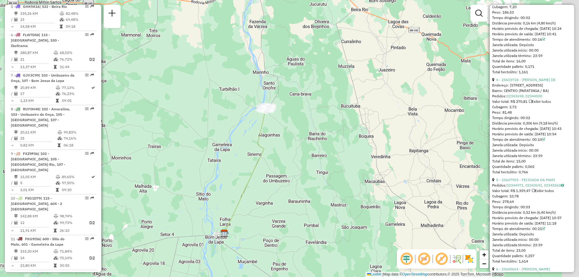
drag, startPoint x: 325, startPoint y: 132, endPoint x: 302, endPoint y: 184, distance: 56.9
click at [302, 184] on div "Janela de atendimento Grade de atendimento Capacidade Transportadoras Veículos …" at bounding box center [289, 138] width 579 height 277
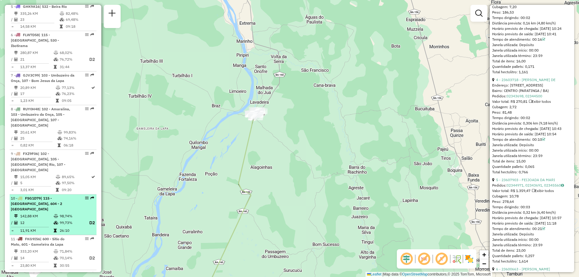
click at [33, 213] on td "142,88 KM" at bounding box center [36, 216] width 33 height 6
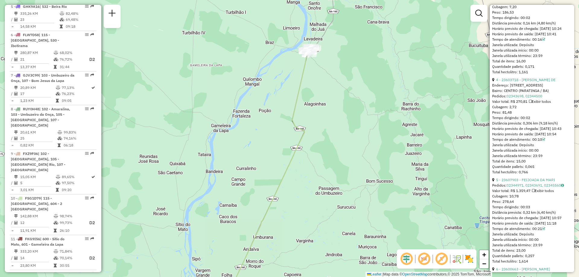
drag, startPoint x: 324, startPoint y: 182, endPoint x: 314, endPoint y: 202, distance: 22.3
click at [314, 202] on div "Janela de atendimento Grade de atendimento Capacidade Transportadoras Veículos …" at bounding box center [289, 138] width 579 height 277
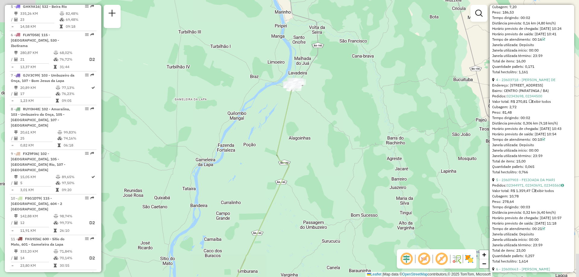
drag, startPoint x: 332, startPoint y: 71, endPoint x: 308, endPoint y: 117, distance: 51.5
click at [311, 116] on div "Janela de atendimento Grade de atendimento Capacidade Transportadoras Veículos …" at bounding box center [289, 138] width 579 height 277
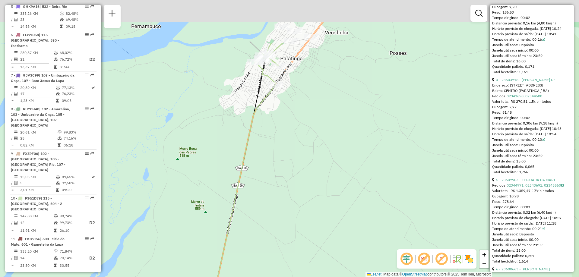
drag, startPoint x: 296, startPoint y: 59, endPoint x: 290, endPoint y: 143, distance: 84.7
click at [292, 144] on div "Janela de atendimento Grade de atendimento Capacidade Transportadoras Veículos …" at bounding box center [289, 138] width 579 height 277
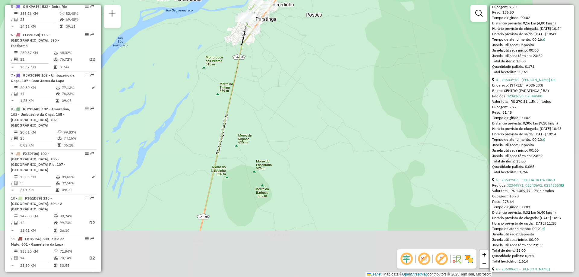
drag, startPoint x: 348, startPoint y: 221, endPoint x: 304, endPoint y: 134, distance: 97.8
click at [304, 134] on div "Janela de atendimento Grade de atendimento Capacidade Transportadoras Veículos …" at bounding box center [289, 138] width 579 height 277
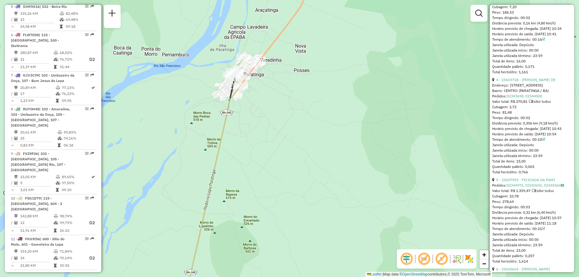
drag, startPoint x: 306, startPoint y: 179, endPoint x: 296, endPoint y: 223, distance: 45.1
click at [297, 223] on div "Janela de atendimento Grade de atendimento Capacidade Transportadoras Veículos …" at bounding box center [289, 138] width 579 height 277
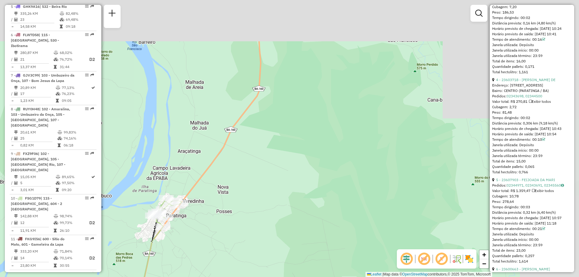
drag, startPoint x: 315, startPoint y: 135, endPoint x: 231, endPoint y: 263, distance: 152.8
click at [237, 270] on div "Janela de atendimento Grade de atendimento Capacidade Transportadoras Veículos …" at bounding box center [289, 138] width 579 height 277
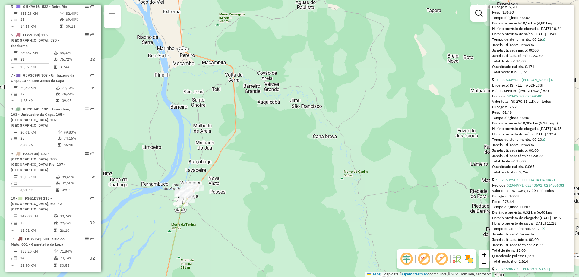
drag, startPoint x: 246, startPoint y: 247, endPoint x: 234, endPoint y: 190, distance: 57.6
click at [234, 190] on div "Janela de atendimento Grade de atendimento Capacidade Transportadoras Veículos …" at bounding box center [289, 138] width 579 height 277
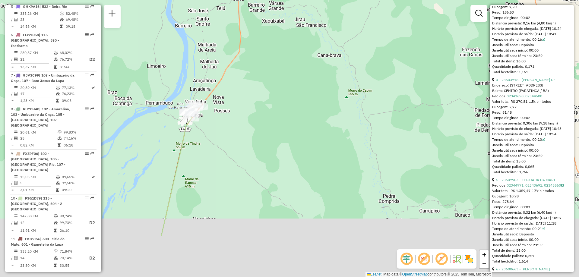
drag, startPoint x: 220, startPoint y: 254, endPoint x: 234, endPoint y: 164, distance: 90.7
click at [234, 164] on div "Janela de atendimento Grade de atendimento Capacidade Transportadoras Veículos …" at bounding box center [289, 138] width 579 height 277
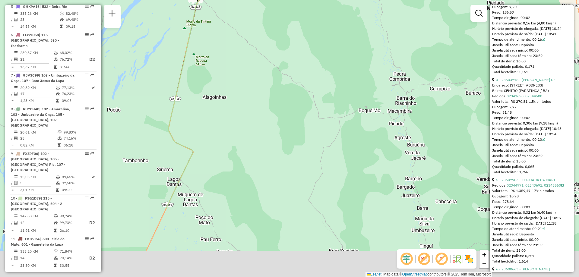
drag, startPoint x: 251, startPoint y: 239, endPoint x: 254, endPoint y: 128, distance: 110.4
click at [254, 128] on div "Janela de atendimento Grade de atendimento Capacidade Transportadoras Veículos …" at bounding box center [289, 138] width 579 height 277
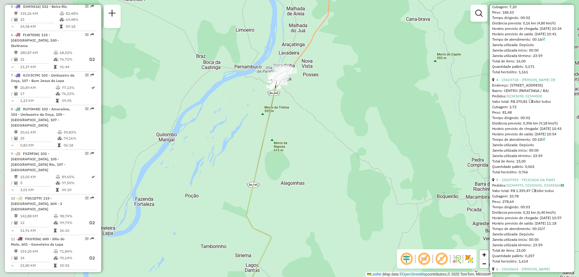
drag, startPoint x: 305, startPoint y: 115, endPoint x: 382, endPoint y: 214, distance: 125.9
click at [382, 214] on div "Janela de atendimento Grade de atendimento Capacidade Transportadoras Veículos …" at bounding box center [289, 138] width 579 height 277
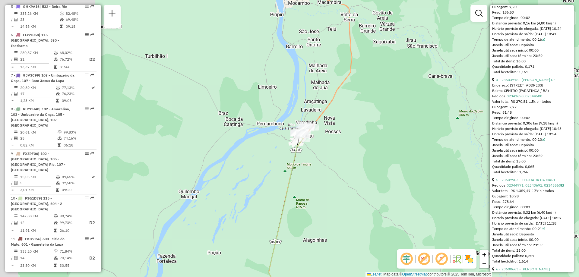
drag, startPoint x: 296, startPoint y: 121, endPoint x: 318, endPoint y: 178, distance: 61.2
click at [318, 178] on div "Janela de atendimento Grade de atendimento Capacidade Transportadoras Veículos …" at bounding box center [289, 138] width 579 height 277
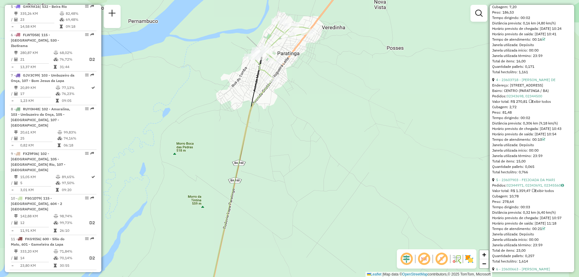
drag, startPoint x: 321, startPoint y: 145, endPoint x: 328, endPoint y: 162, distance: 18.7
click at [328, 162] on div "Janela de atendimento Grade de atendimento Capacidade Transportadoras Veículos …" at bounding box center [289, 138] width 579 height 277
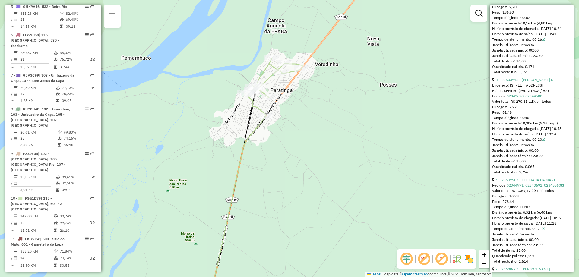
drag, startPoint x: 328, startPoint y: 68, endPoint x: 318, endPoint y: 102, distance: 34.8
click at [318, 101] on div "Janela de atendimento Grade de atendimento Capacidade Transportadoras Veículos …" at bounding box center [289, 138] width 579 height 277
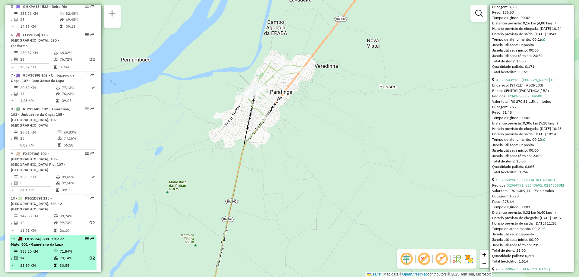
click at [48, 237] on span "| 600 - Sítio do Mato, 601 - Gameleira da Lapa" at bounding box center [38, 242] width 54 height 10
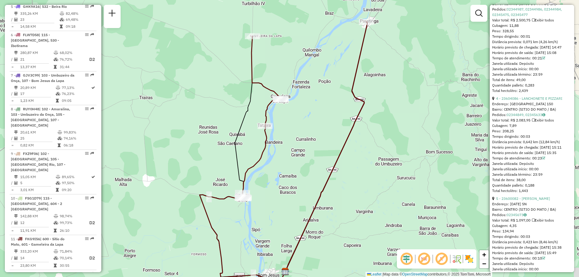
drag, startPoint x: 308, startPoint y: 155, endPoint x: 303, endPoint y: 165, distance: 10.7
click at [303, 166] on div "Janela de atendimento Grade de atendimento Capacidade Transportadoras Veículos …" at bounding box center [289, 138] width 579 height 277
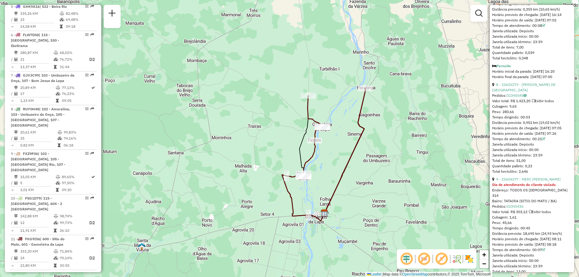
scroll to position [935, 0]
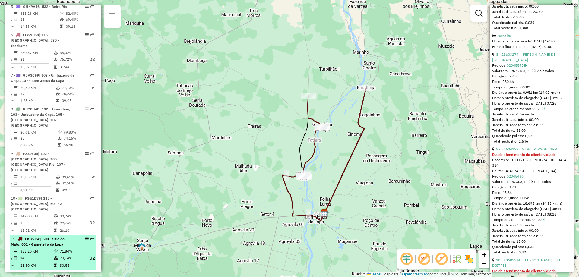
click at [44, 249] on td "333,20 KM" at bounding box center [36, 252] width 33 height 6
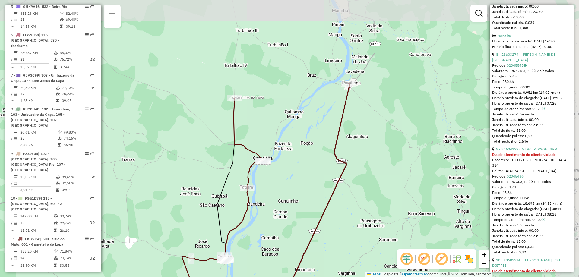
drag, startPoint x: 384, startPoint y: 154, endPoint x: 360, endPoint y: 226, distance: 75.4
click at [360, 226] on div "Janela de atendimento Grade de atendimento Capacidade Transportadoras Veículos …" at bounding box center [289, 138] width 579 height 277
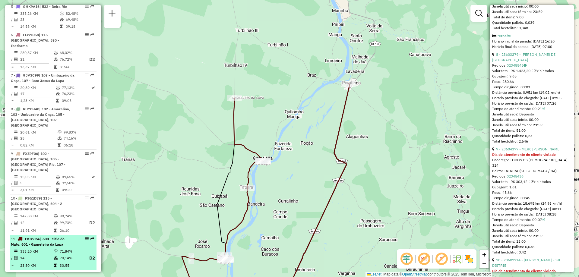
scroll to position [422, 0]
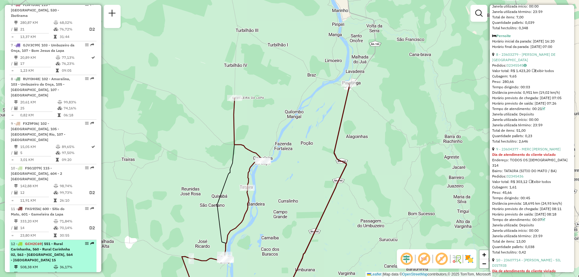
click at [37, 242] on span "| 551 - Rural Carinhanha, 560 - Rural Carinhnha 02, 563 - [GEOGRAPHIC_DATA], 56…" at bounding box center [42, 252] width 62 height 21
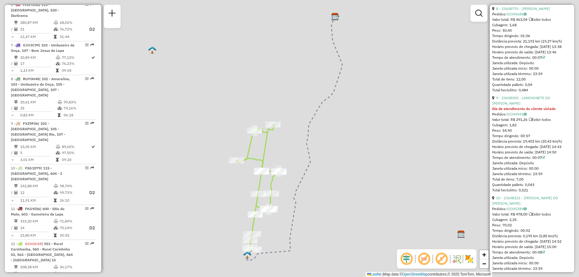
scroll to position [940, 0]
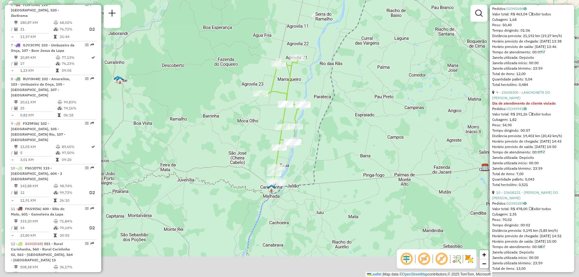
drag, startPoint x: 329, startPoint y: 220, endPoint x: 353, endPoint y: 154, distance: 71.2
click at [353, 154] on div "Janela de atendimento Grade de atendimento Capacidade Transportadoras Veículos …" at bounding box center [289, 138] width 579 height 277
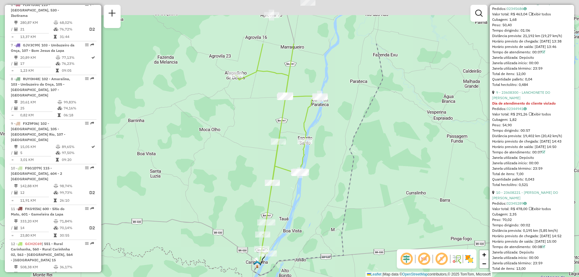
drag, startPoint x: 343, startPoint y: 148, endPoint x: 298, endPoint y: 163, distance: 47.2
click at [336, 200] on div "Janela de atendimento Grade de atendimento Capacidade Transportadoras Veículos …" at bounding box center [289, 138] width 579 height 277
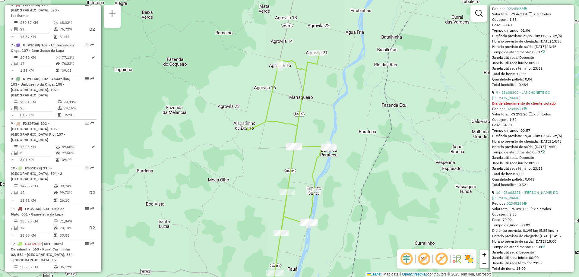
drag, startPoint x: 343, startPoint y: 83, endPoint x: 352, endPoint y: 127, distance: 45.6
click at [352, 127] on div "Janela de atendimento Grade de atendimento Capacidade Transportadoras Veículos …" at bounding box center [289, 138] width 579 height 277
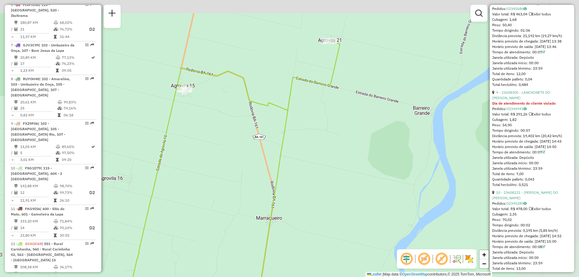
drag, startPoint x: 300, startPoint y: 84, endPoint x: 221, endPoint y: 142, distance: 97.1
click at [221, 142] on div "Janela de atendimento Grade de atendimento Capacidade Transportadoras Veículos …" at bounding box center [289, 138] width 579 height 277
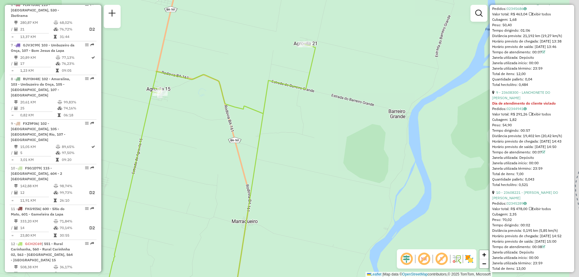
drag, startPoint x: 341, startPoint y: 160, endPoint x: 317, endPoint y: 163, distance: 24.7
click at [317, 163] on div "Janela de atendimento Grade de atendimento Capacidade Transportadoras Veículos …" at bounding box center [289, 138] width 579 height 277
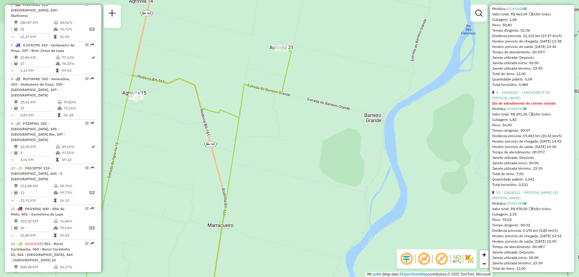
drag, startPoint x: 365, startPoint y: 204, endPoint x: 341, endPoint y: 208, distance: 24.4
click at [341, 208] on div "Janela de atendimento Grade de atendimento Capacidade Transportadoras Veículos …" at bounding box center [289, 138] width 579 height 277
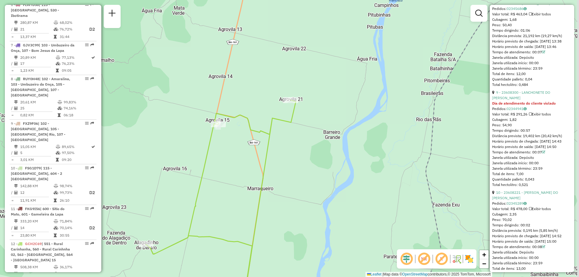
drag, startPoint x: 326, startPoint y: 75, endPoint x: 317, endPoint y: 114, distance: 39.4
click at [317, 114] on div "Janela de atendimento Grade de atendimento Capacidade Transportadoras Veículos …" at bounding box center [289, 138] width 579 height 277
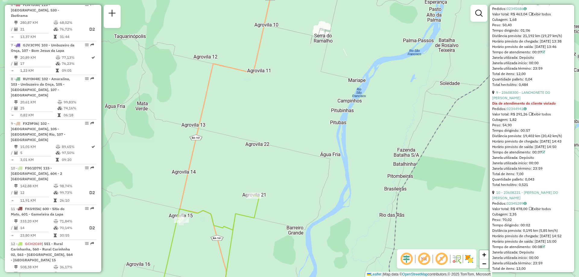
drag, startPoint x: 349, startPoint y: 100, endPoint x: 323, endPoint y: 172, distance: 76.9
click at [323, 172] on div "Janela de atendimento Grade de atendimento Capacidade Transportadoras Veículos …" at bounding box center [289, 138] width 579 height 277
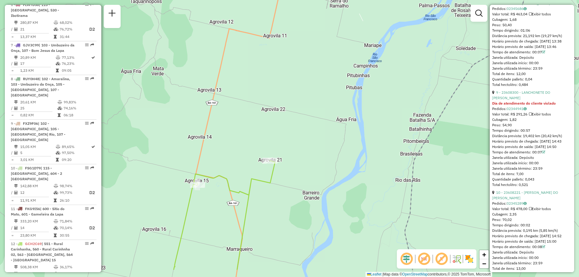
drag, startPoint x: 265, startPoint y: 225, endPoint x: 283, endPoint y: 186, distance: 42.9
click at [283, 186] on div "Janela de atendimento Grade de atendimento Capacidade Transportadoras Veículos …" at bounding box center [289, 138] width 579 height 277
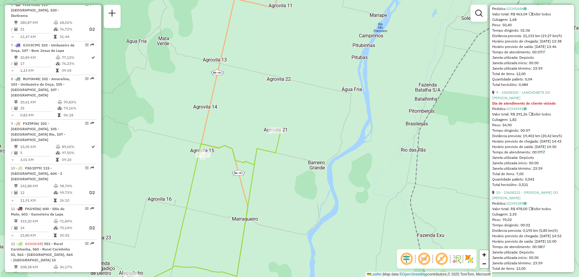
drag, startPoint x: 255, startPoint y: 234, endPoint x: 259, endPoint y: 210, distance: 24.4
click at [259, 210] on div "Janela de atendimento Grade de atendimento Capacidade Transportadoras Veículos …" at bounding box center [289, 138] width 579 height 277
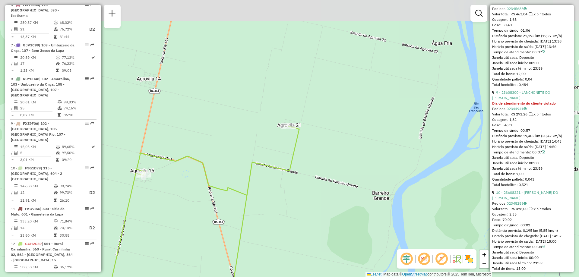
drag, startPoint x: 326, startPoint y: 97, endPoint x: 318, endPoint y: 132, distance: 35.4
click at [318, 132] on div "Janela de atendimento Grade de atendimento Capacidade Transportadoras Veículos …" at bounding box center [289, 138] width 579 height 277
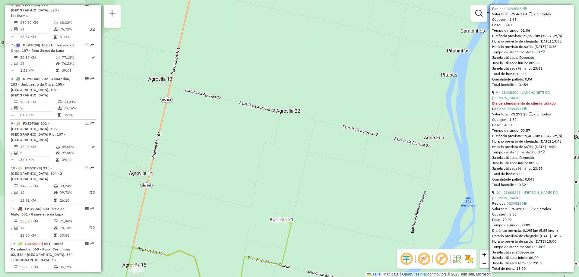
drag, startPoint x: 302, startPoint y: 52, endPoint x: 296, endPoint y: 124, distance: 72.4
click at [296, 124] on div "Janela de atendimento Grade de atendimento Capacidade Transportadoras Veículos …" at bounding box center [289, 138] width 579 height 277
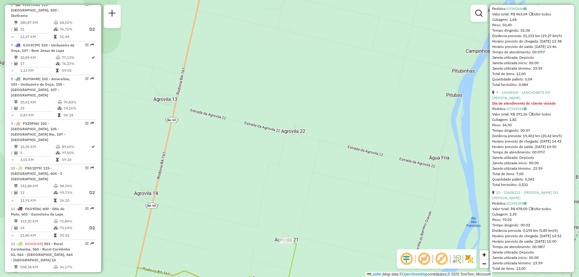
drag, startPoint x: 273, startPoint y: 85, endPoint x: 278, endPoint y: 106, distance: 20.8
click at [278, 106] on div "Janela de atendimento Grade de atendimento Capacidade Transportadoras Veículos …" at bounding box center [289, 138] width 579 height 277
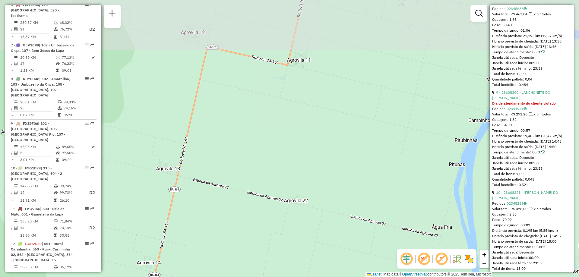
drag, startPoint x: 330, startPoint y: 65, endPoint x: 331, endPoint y: 132, distance: 67.6
click at [331, 132] on div "Janela de atendimento Grade de atendimento Capacidade Transportadoras Veículos …" at bounding box center [289, 138] width 579 height 277
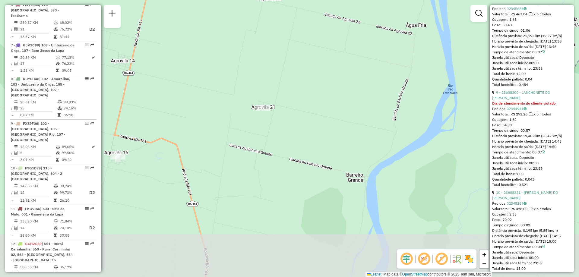
drag, startPoint x: 337, startPoint y: 234, endPoint x: 315, endPoint y: 39, distance: 195.8
click at [315, 39] on div "Janela de atendimento Grade de atendimento Capacidade Transportadoras Veículos …" at bounding box center [289, 138] width 579 height 277
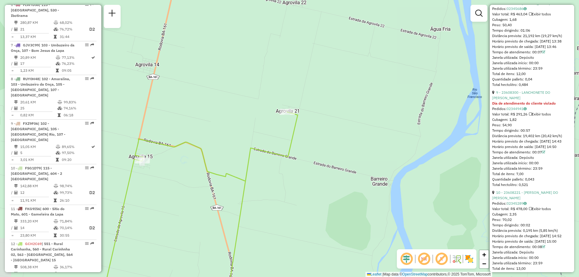
drag, startPoint x: 247, startPoint y: 182, endPoint x: 278, endPoint y: 189, distance: 31.2
click at [278, 187] on div "Janela de atendimento Grade de atendimento Capacidade Transportadoras Veículos …" at bounding box center [289, 138] width 579 height 277
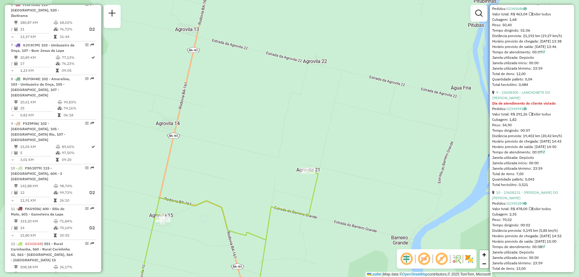
drag, startPoint x: 250, startPoint y: 154, endPoint x: 254, endPoint y: 170, distance: 16.0
click at [254, 170] on div "Janela de atendimento Grade de atendimento Capacidade Transportadoras Veículos …" at bounding box center [289, 138] width 579 height 277
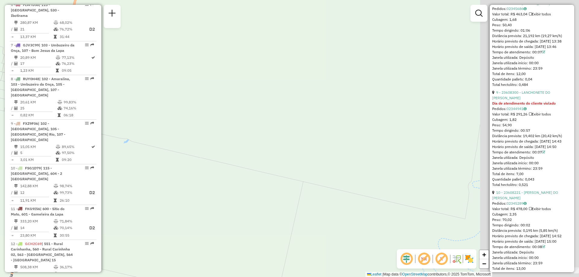
drag, startPoint x: 315, startPoint y: 192, endPoint x: 194, endPoint y: 177, distance: 121.9
click at [196, 178] on div "Janela de atendimento Grade de atendimento Capacidade Transportadoras Veículos …" at bounding box center [289, 138] width 579 height 277
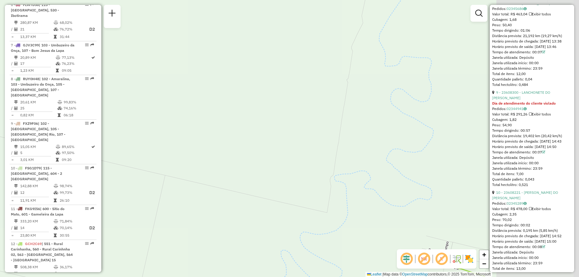
drag, startPoint x: 407, startPoint y: 230, endPoint x: 285, endPoint y: 225, distance: 122.8
click at [285, 225] on div "Janela de atendimento Grade de atendimento Capacidade Transportadoras Veículos …" at bounding box center [289, 138] width 579 height 277
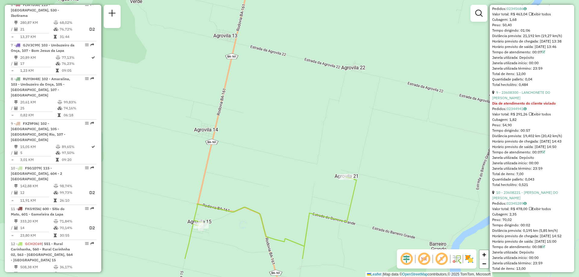
drag, startPoint x: 274, startPoint y: 219, endPoint x: 264, endPoint y: 173, distance: 46.9
click at [264, 173] on div "Janela de atendimento Grade de atendimento Capacidade Transportadoras Veículos …" at bounding box center [289, 138] width 579 height 277
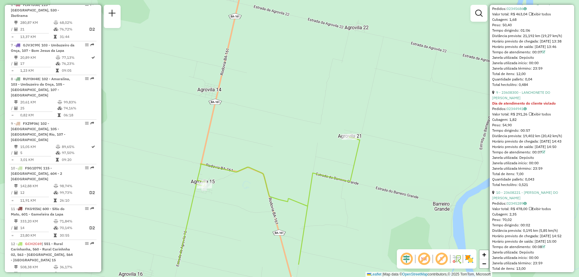
drag, startPoint x: 283, startPoint y: 219, endPoint x: 287, endPoint y: 179, distance: 40.3
click at [287, 179] on div "Janela de atendimento Grade de atendimento Capacidade Transportadoras Veículos …" at bounding box center [289, 138] width 579 height 277
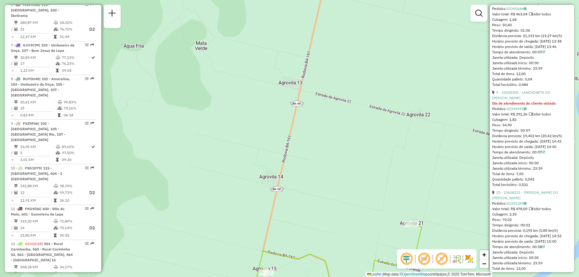
drag, startPoint x: 292, startPoint y: 97, endPoint x: 341, endPoint y: 165, distance: 83.8
click at [341, 165] on div "Janela de atendimento Grade de atendimento Capacidade Transportadoras Veículos …" at bounding box center [289, 138] width 579 height 277
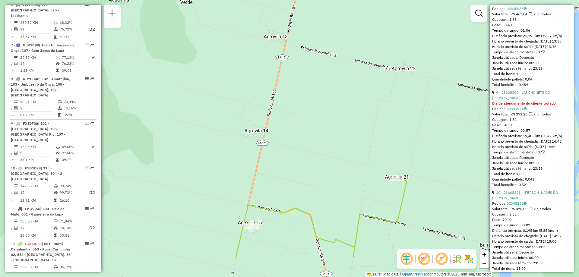
drag, startPoint x: 434, startPoint y: 223, endPoint x: 414, endPoint y: 159, distance: 66.6
click at [414, 159] on div "Janela de atendimento Grade de atendimento Capacidade Transportadoras Veículos …" at bounding box center [289, 138] width 579 height 277
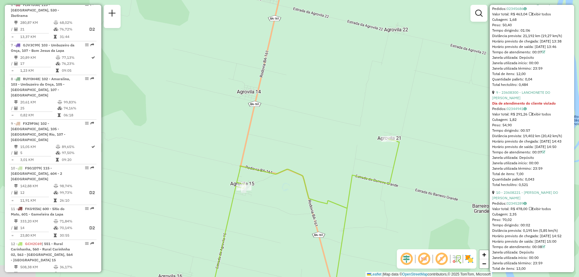
drag, startPoint x: 391, startPoint y: 239, endPoint x: 388, endPoint y: 216, distance: 22.5
click at [388, 216] on div "Janela de atendimento Grade de atendimento Capacidade Transportadoras Veículos …" at bounding box center [289, 138] width 579 height 277
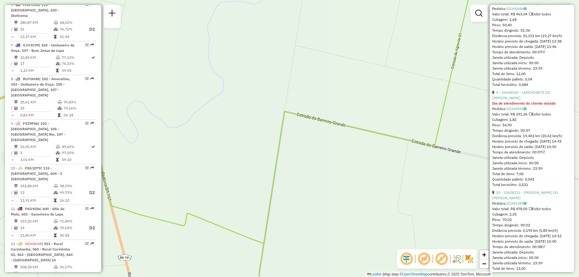
drag, startPoint x: 337, startPoint y: 205, endPoint x: 336, endPoint y: 193, distance: 12.1
click at [336, 193] on div "Janela de atendimento Grade de atendimento Capacidade Transportadoras Veículos …" at bounding box center [289, 138] width 579 height 277
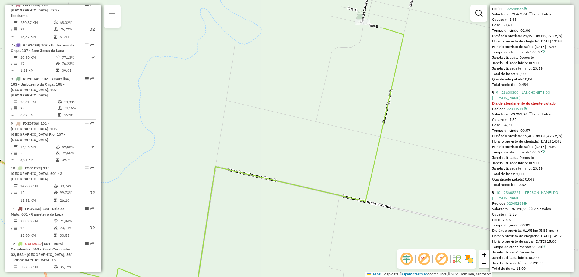
drag, startPoint x: 362, startPoint y: 182, endPoint x: 293, endPoint y: 237, distance: 88.8
click at [293, 237] on div "Janela de atendimento Grade de atendimento Capacidade Transportadoras Veículos …" at bounding box center [289, 138] width 579 height 277
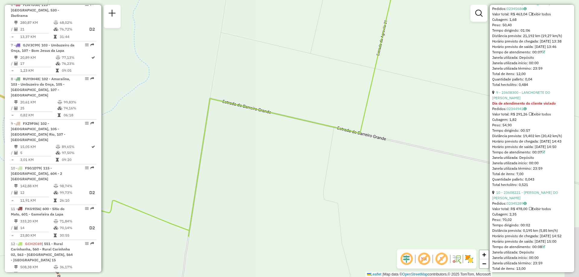
drag, startPoint x: 246, startPoint y: 239, endPoint x: 246, endPoint y: 178, distance: 61.8
click at [241, 163] on div "Janela de atendimento Grade de atendimento Capacidade Transportadoras Veículos …" at bounding box center [289, 138] width 579 height 277
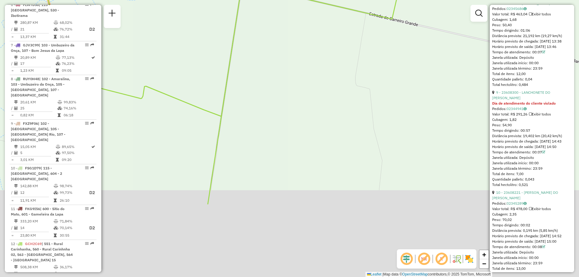
drag, startPoint x: 243, startPoint y: 233, endPoint x: 278, endPoint y: 129, distance: 109.5
click at [278, 129] on div "Janela de atendimento Grade de atendimento Capacidade Transportadoras Veículos …" at bounding box center [289, 138] width 579 height 277
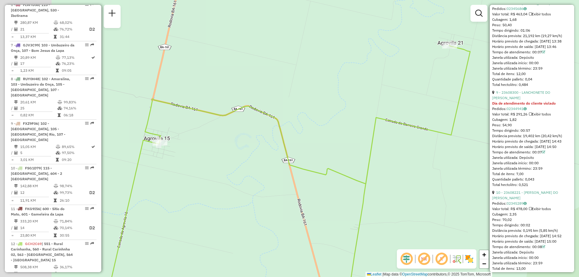
drag, startPoint x: 289, startPoint y: 158, endPoint x: 388, endPoint y: 182, distance: 101.8
click at [390, 185] on div "Janela de atendimento Grade de atendimento Capacidade Transportadoras Veículos …" at bounding box center [289, 138] width 579 height 277
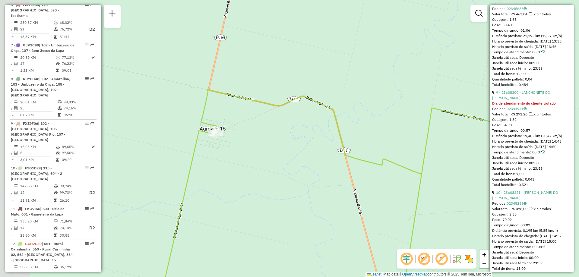
drag, startPoint x: 250, startPoint y: 166, endPoint x: 297, endPoint y: 156, distance: 47.8
click at [297, 156] on div "Janela de atendimento Grade de atendimento Capacidade Transportadoras Veículos …" at bounding box center [289, 138] width 579 height 277
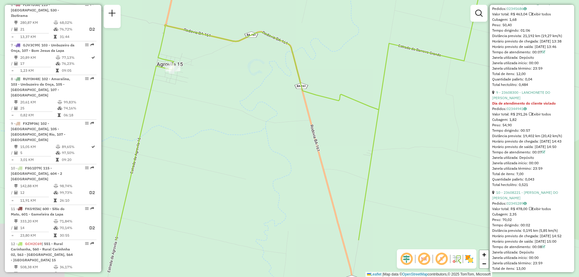
drag, startPoint x: 299, startPoint y: 202, endPoint x: 253, endPoint y: 131, distance: 85.3
click at [253, 131] on div "Janela de atendimento Grade de atendimento Capacidade Transportadoras Veículos …" at bounding box center [289, 138] width 579 height 277
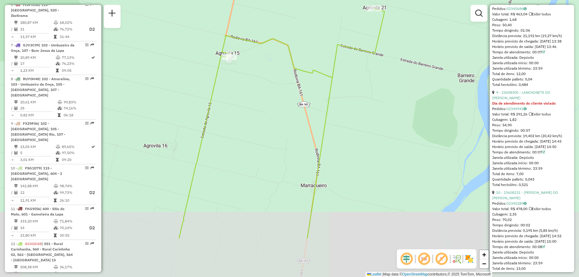
drag, startPoint x: 250, startPoint y: 209, endPoint x: 255, endPoint y: 156, distance: 52.8
click at [246, 133] on div "Janela de atendimento Grade de atendimento Capacidade Transportadoras Veículos …" at bounding box center [289, 138] width 579 height 277
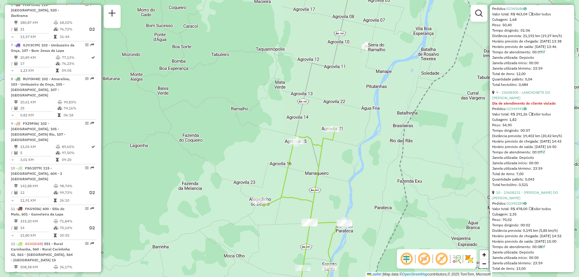
drag, startPoint x: 241, startPoint y: 224, endPoint x: 282, endPoint y: 207, distance: 44.4
click at [282, 207] on div "Janela de atendimento Grade de atendimento Capacidade Transportadoras Veículos …" at bounding box center [289, 138] width 579 height 277
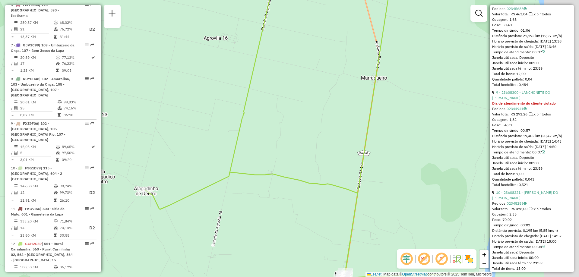
drag, startPoint x: 344, startPoint y: 203, endPoint x: 232, endPoint y: 213, distance: 112.4
click at [233, 214] on div "Janela de atendimento Grade de atendimento Capacidade Transportadoras Veículos …" at bounding box center [289, 138] width 579 height 277
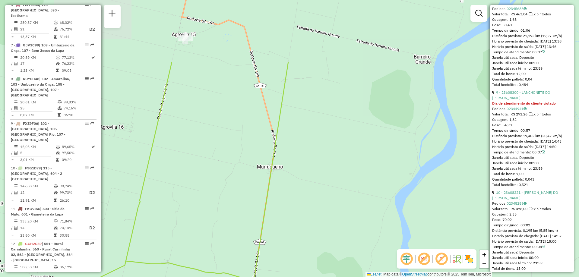
drag, startPoint x: 391, startPoint y: 84, endPoint x: 309, endPoint y: 174, distance: 121.5
click at [309, 174] on div "Janela de atendimento Grade de atendimento Capacidade Transportadoras Veículos …" at bounding box center [289, 138] width 579 height 277
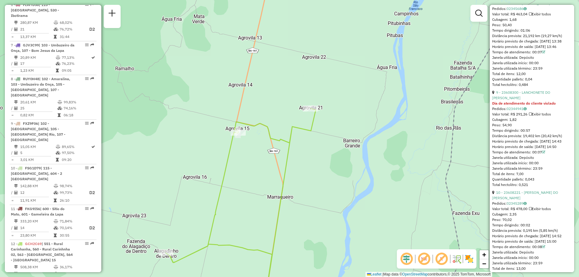
drag, startPoint x: 278, startPoint y: 69, endPoint x: 265, endPoint y: 99, distance: 32.8
click at [268, 100] on div "Janela de atendimento Grade de atendimento Capacidade Transportadoras Veículos …" at bounding box center [289, 138] width 579 height 277
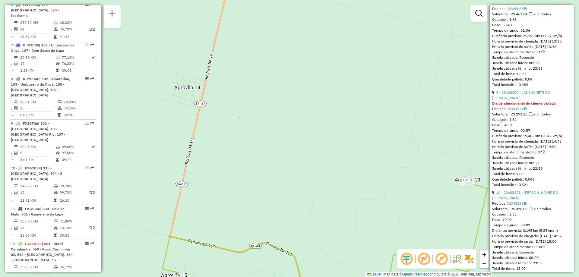
drag, startPoint x: 266, startPoint y: 104, endPoint x: 253, endPoint y: 135, distance: 33.5
click at [253, 135] on div "Janela de atendimento Grade de atendimento Capacidade Transportadoras Veículos …" at bounding box center [289, 138] width 579 height 277
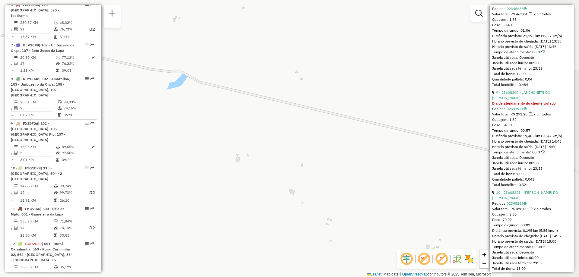
drag, startPoint x: 403, startPoint y: 170, endPoint x: 214, endPoint y: 117, distance: 196.3
click at [214, 117] on div "Janela de atendimento Grade de atendimento Capacidade Transportadoras Veículos …" at bounding box center [289, 138] width 579 height 277
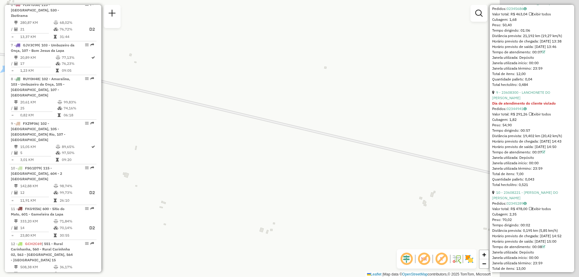
drag, startPoint x: 404, startPoint y: 140, endPoint x: 255, endPoint y: 129, distance: 150.0
click at [255, 129] on div "Janela de atendimento Grade de atendimento Capacidade Transportadoras Veículos …" at bounding box center [289, 138] width 579 height 277
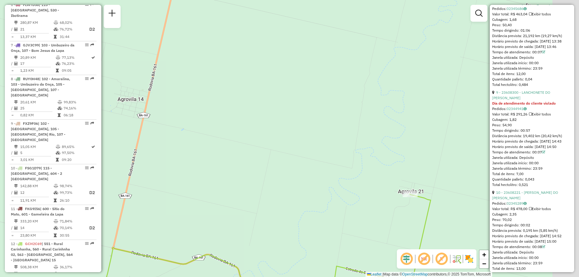
drag, startPoint x: 413, startPoint y: 194, endPoint x: 328, endPoint y: 176, distance: 86.8
click at [328, 176] on div "Janela de atendimento Grade de atendimento Capacidade Transportadoras Veículos …" at bounding box center [289, 138] width 579 height 277
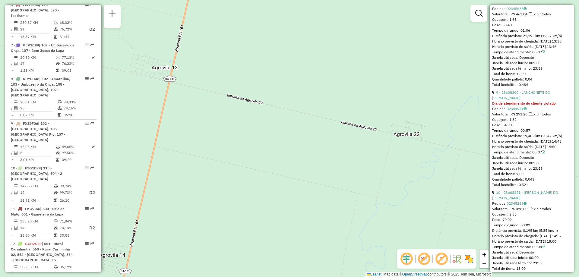
drag, startPoint x: 384, startPoint y: 167, endPoint x: 366, endPoint y: 289, distance: 123.2
click at [366, 277] on html "Aguarde... Pop-up bloqueado! Seu navegador bloqueou automáticamente a abertura …" at bounding box center [289, 138] width 579 height 277
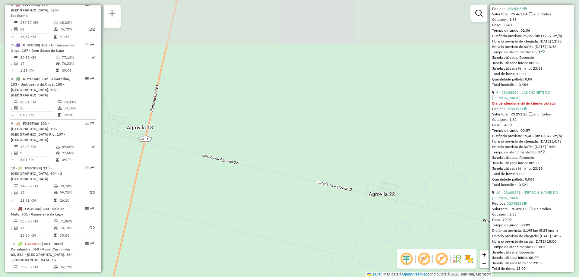
drag, startPoint x: 199, startPoint y: 170, endPoint x: 197, endPoint y: 182, distance: 12.3
click at [197, 182] on div "Janela de atendimento Grade de atendimento Capacidade Transportadoras Veículos …" at bounding box center [289, 138] width 579 height 277
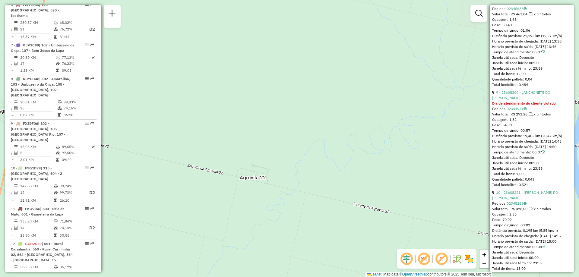
drag, startPoint x: 376, startPoint y: 230, endPoint x: 247, endPoint y: 214, distance: 130.2
click at [247, 214] on div "Janela de atendimento Grade de atendimento Capacidade Transportadoras Veículos …" at bounding box center [289, 138] width 579 height 277
drag, startPoint x: 374, startPoint y: 216, endPoint x: 359, endPoint y: 212, distance: 15.0
click at [360, 213] on div "Janela de atendimento Grade de atendimento Capacidade Transportadoras Veículos …" at bounding box center [289, 138] width 579 height 277
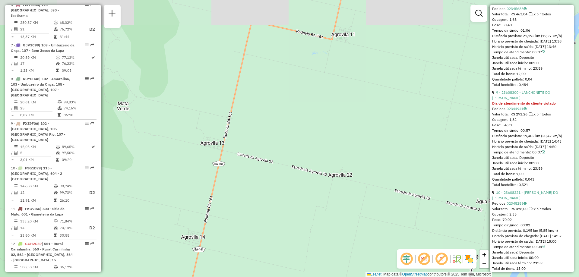
drag, startPoint x: 210, startPoint y: 144, endPoint x: 237, endPoint y: 194, distance: 57.0
click at [237, 194] on div "Janela de atendimento Grade de atendimento Capacidade Transportadoras Veículos …" at bounding box center [289, 138] width 579 height 277
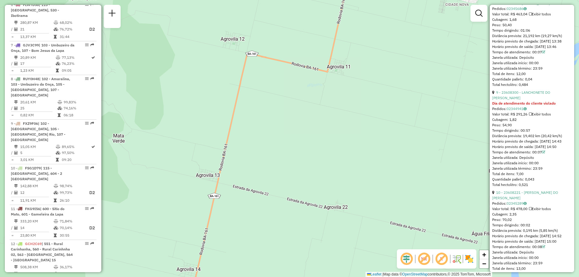
drag, startPoint x: 295, startPoint y: 95, endPoint x: 294, endPoint y: 132, distance: 37.1
click at [294, 132] on div "Janela de atendimento Grade de atendimento Capacidade Transportadoras Veículos …" at bounding box center [289, 138] width 579 height 277
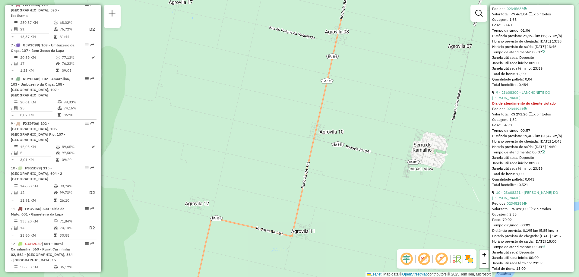
drag, startPoint x: 461, startPoint y: 94, endPoint x: 426, endPoint y: 221, distance: 132.3
click at [426, 221] on div "Janela de atendimento Grade de atendimento Capacidade Transportadoras Veículos …" at bounding box center [289, 138] width 579 height 277
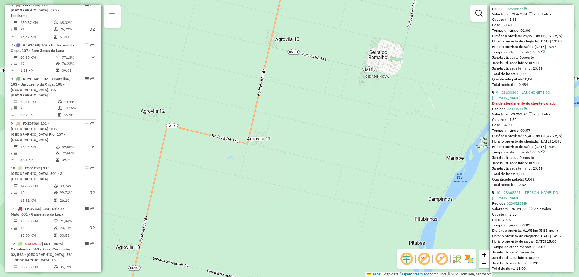
drag, startPoint x: 359, startPoint y: 233, endPoint x: 310, endPoint y: 116, distance: 127.2
click at [310, 116] on div "Janela de atendimento Grade de atendimento Capacidade Transportadoras Veículos …" at bounding box center [289, 138] width 579 height 277
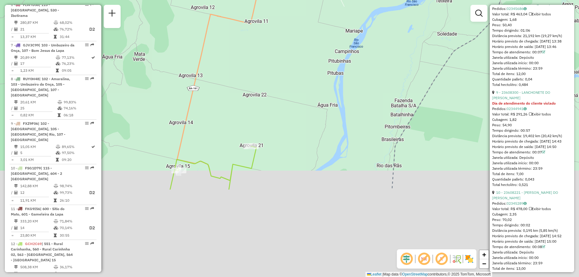
drag, startPoint x: 311, startPoint y: 230, endPoint x: 299, endPoint y: 83, distance: 147.7
click at [297, 85] on div "Janela de atendimento Grade de atendimento Capacidade Transportadoras Veículos …" at bounding box center [289, 138] width 579 height 277
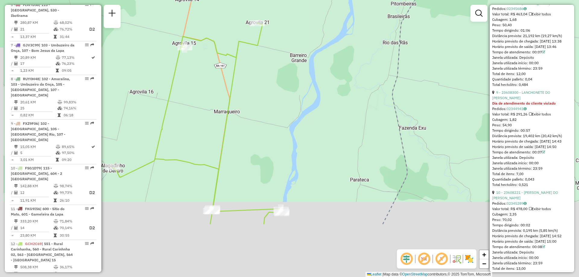
drag, startPoint x: 185, startPoint y: 194, endPoint x: 249, endPoint y: 121, distance: 96.2
click at [198, 113] on div "Janela de atendimento Grade de atendimento Capacidade Transportadoras Veículos …" at bounding box center [289, 138] width 579 height 277
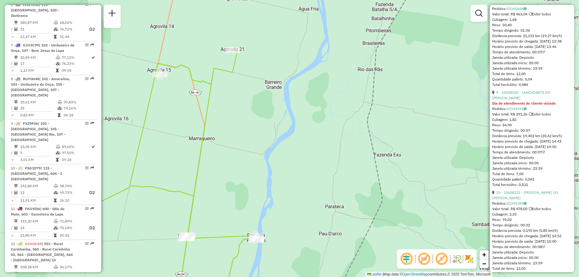
drag, startPoint x: 216, startPoint y: 103, endPoint x: 152, endPoint y: 114, distance: 65.1
click at [152, 114] on div "Janela de atendimento Grade de atendimento Capacidade Transportadoras Veículos …" at bounding box center [289, 138] width 579 height 277
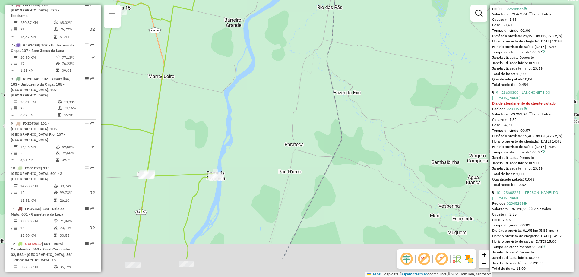
drag, startPoint x: 202, startPoint y: 203, endPoint x: 194, endPoint y: 156, distance: 47.8
click at [194, 156] on div "Janela de atendimento Grade de atendimento Capacidade Transportadoras Veículos …" at bounding box center [289, 138] width 579 height 277
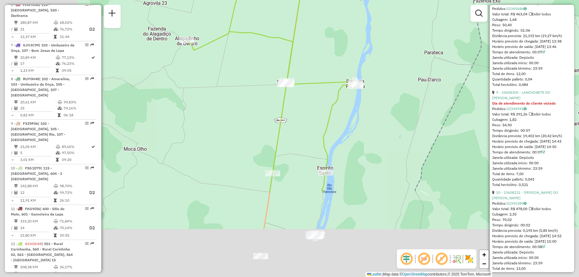
drag, startPoint x: 191, startPoint y: 196, endPoint x: 311, endPoint y: 84, distance: 164.1
click at [311, 84] on div "Janela de atendimento Grade de atendimento Capacidade Transportadoras Veículos …" at bounding box center [289, 138] width 579 height 277
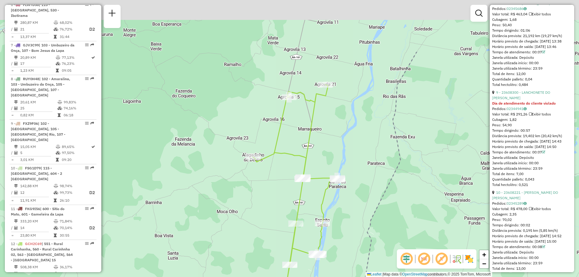
drag, startPoint x: 338, startPoint y: 33, endPoint x: 334, endPoint y: 115, distance: 82.1
click at [334, 115] on div "Janela de atendimento Grade de atendimento Capacidade Transportadoras Veículos …" at bounding box center [289, 138] width 579 height 277
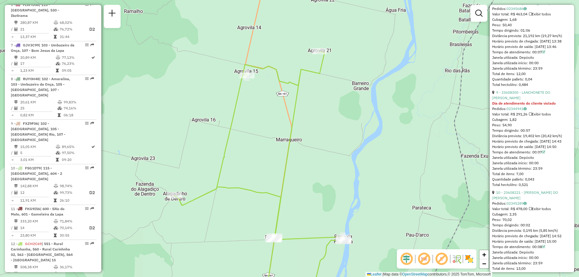
drag, startPoint x: 320, startPoint y: 106, endPoint x: 316, endPoint y: 126, distance: 20.8
click at [317, 126] on div "Janela de atendimento Grade de atendimento Capacidade Transportadoras Veículos …" at bounding box center [289, 138] width 579 height 277
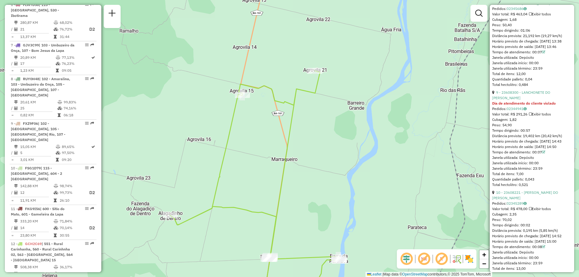
drag, startPoint x: 308, startPoint y: 87, endPoint x: 305, endPoint y: 97, distance: 10.8
click at [305, 97] on div "Janela de atendimento Grade de atendimento Capacidade Transportadoras Veículos …" at bounding box center [289, 138] width 579 height 277
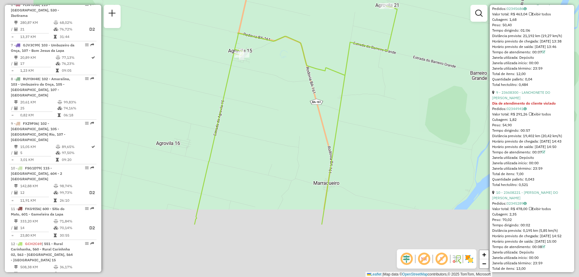
drag, startPoint x: 321, startPoint y: 221, endPoint x: 356, endPoint y: 151, distance: 78.6
click at [355, 151] on div "Janela de atendimento Grade de atendimento Capacidade Transportadoras Veículos …" at bounding box center [289, 138] width 579 height 277
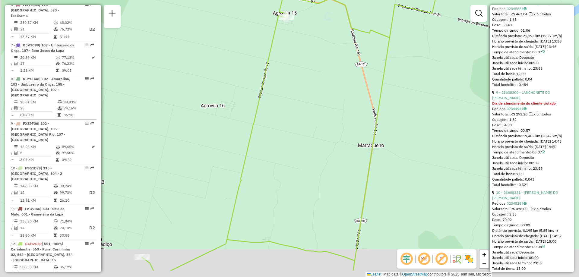
drag, startPoint x: 265, startPoint y: 205, endPoint x: 326, endPoint y: 155, distance: 79.0
click at [326, 155] on div "Janela de atendimento Grade de atendimento Capacidade Transportadoras Veículos …" at bounding box center [289, 138] width 579 height 277
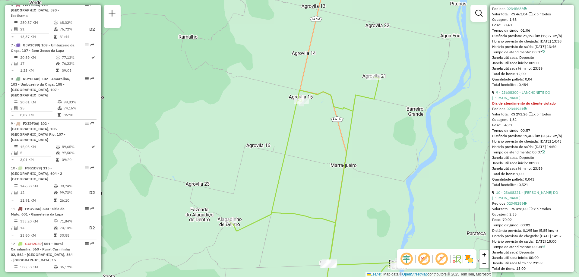
drag, startPoint x: 341, startPoint y: 129, endPoint x: 320, endPoint y: 151, distance: 29.9
click at [321, 151] on div "Janela de atendimento Grade de atendimento Capacidade Transportadoras Veículos …" at bounding box center [289, 138] width 579 height 277
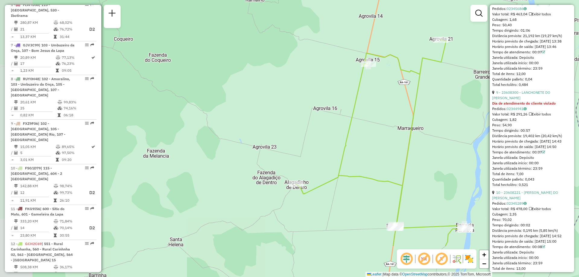
drag, startPoint x: 315, startPoint y: 176, endPoint x: 342, endPoint y: 156, distance: 33.7
click at [342, 156] on icon at bounding box center [381, 143] width 170 height 206
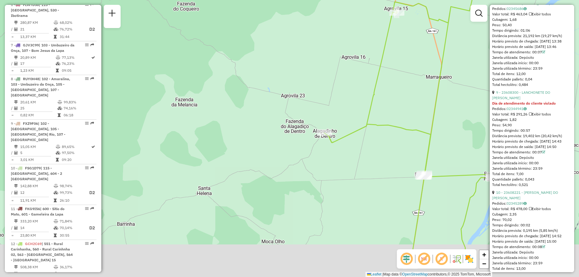
drag, startPoint x: 248, startPoint y: 233, endPoint x: 276, endPoint y: 181, distance: 58.6
click at [276, 181] on div "Janela de atendimento Grade de atendimento Capacidade Transportadoras Veículos …" at bounding box center [289, 138] width 579 height 277
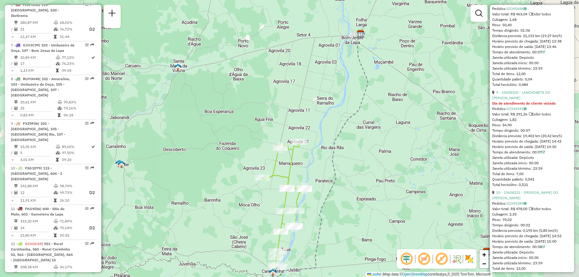
drag, startPoint x: 360, startPoint y: 195, endPoint x: 326, endPoint y: 193, distance: 33.5
click at [326, 193] on icon at bounding box center [319, 156] width 97 height 244
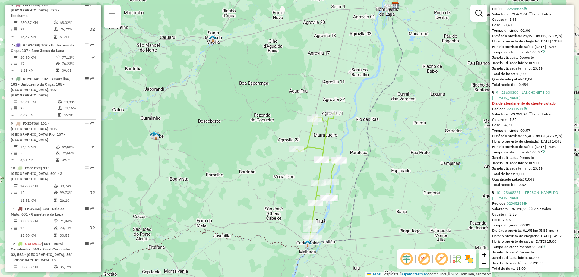
drag, startPoint x: 272, startPoint y: 204, endPoint x: 309, endPoint y: 175, distance: 46.2
click at [309, 175] on div "Janela de atendimento Grade de atendimento Capacidade Transportadoras Veículos …" at bounding box center [289, 138] width 579 height 277
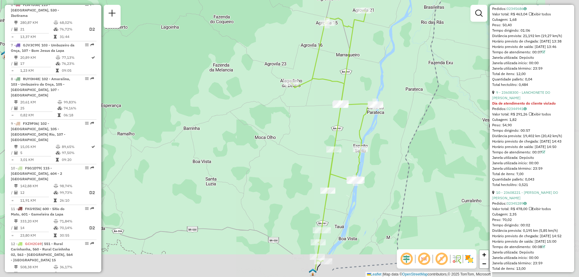
drag, startPoint x: 388, startPoint y: 181, endPoint x: 359, endPoint y: 163, distance: 34.3
click at [360, 164] on icon at bounding box center [333, 137] width 85 height 252
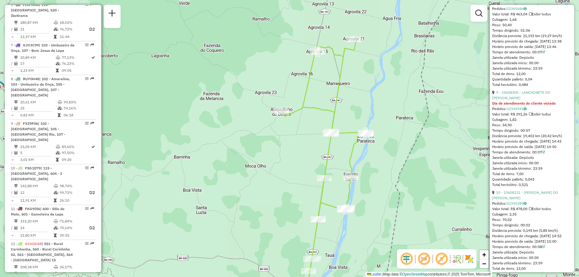
drag, startPoint x: 368, startPoint y: 73, endPoint x: 358, endPoint y: 101, distance: 29.8
click at [358, 101] on div "Janela de atendimento Grade de atendimento Capacidade Transportadoras Veículos …" at bounding box center [289, 138] width 579 height 277
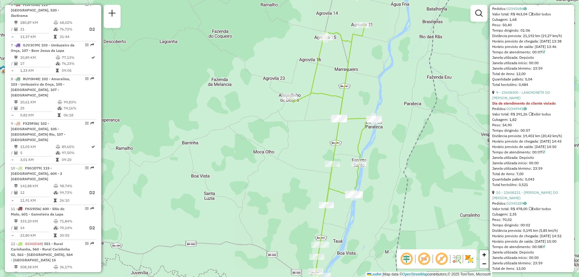
drag, startPoint x: 239, startPoint y: 123, endPoint x: 249, endPoint y: 109, distance: 16.9
click at [249, 109] on div "Janela de atendimento Grade de atendimento Capacidade Transportadoras Veículos …" at bounding box center [289, 138] width 579 height 277
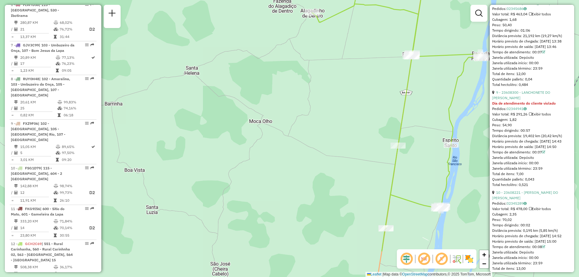
drag, startPoint x: 206, startPoint y: 201, endPoint x: 177, endPoint y: 152, distance: 56.6
click at [177, 152] on div "Janela de atendimento Grade de atendimento Capacidade Transportadoras Veículos …" at bounding box center [289, 138] width 579 height 277
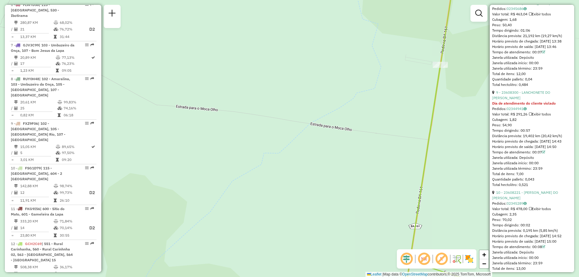
drag, startPoint x: 216, startPoint y: 125, endPoint x: 256, endPoint y: 150, distance: 46.8
click at [255, 150] on div "Janela de atendimento Grade de atendimento Capacidade Transportadoras Veículos …" at bounding box center [289, 138] width 579 height 277
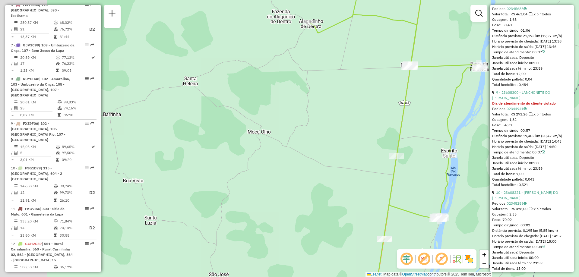
drag, startPoint x: 173, startPoint y: 170, endPoint x: 243, endPoint y: 167, distance: 70.6
click at [243, 167] on div "Janela de atendimento Grade de atendimento Capacidade Transportadoras Veículos …" at bounding box center [289, 138] width 579 height 277
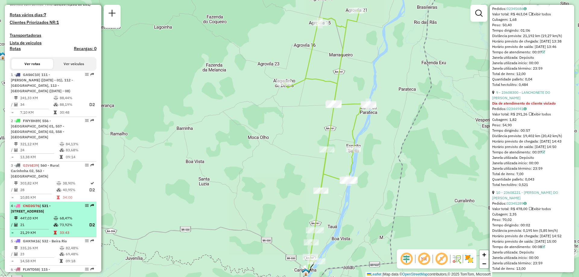
scroll to position [7, 0]
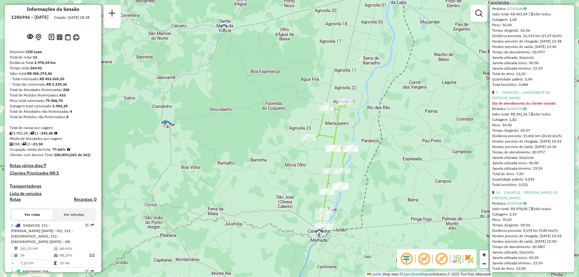
click at [393, 150] on div "Janela de atendimento Grade de atendimento Capacidade Transportadoras Veículos …" at bounding box center [289, 138] width 579 height 277
